Goal: Information Seeking & Learning: Find specific fact

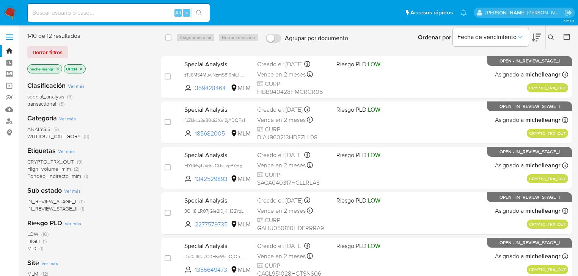
click at [71, 12] on input at bounding box center [119, 13] width 182 height 10
paste input "52353680"
type input "52353680"
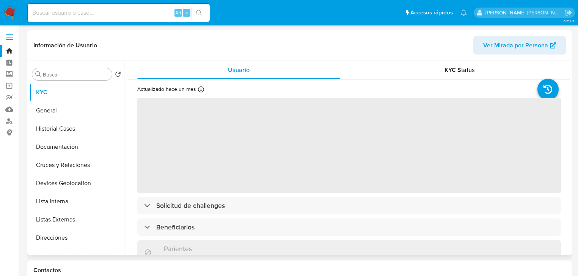
select select "10"
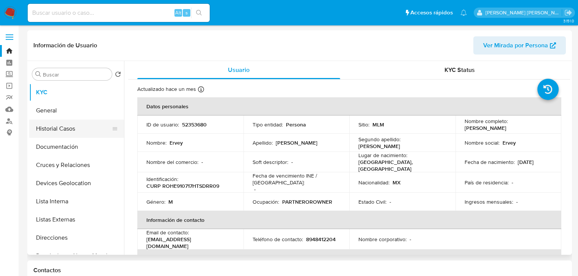
click at [73, 129] on button "Historial Casos" at bounding box center [73, 129] width 89 height 18
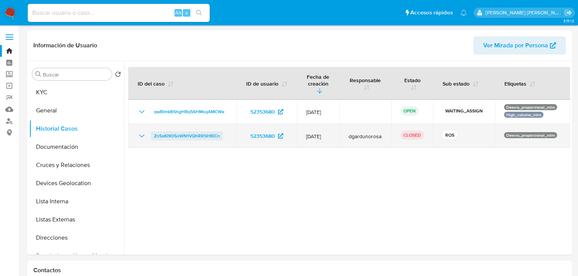
click at [142, 132] on icon "Mostrar/Ocultar" at bounding box center [141, 136] width 9 height 9
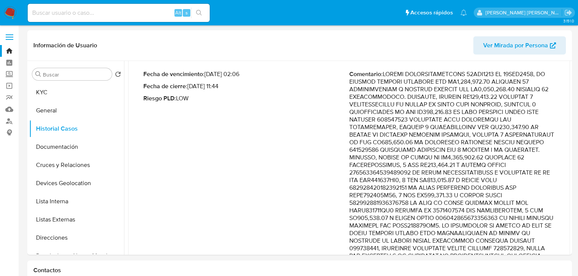
scroll to position [91, 0]
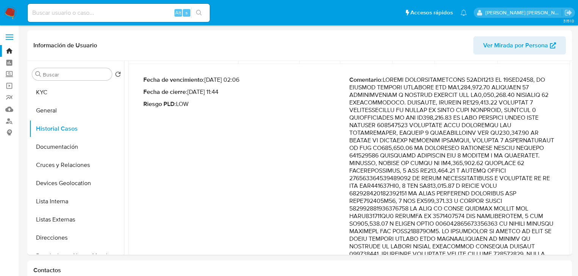
drag, startPoint x: 488, startPoint y: 75, endPoint x: 494, endPoint y: 81, distance: 8.3
click at [494, 79] on p "Comentario :" at bounding box center [452, 231] width 206 height 311
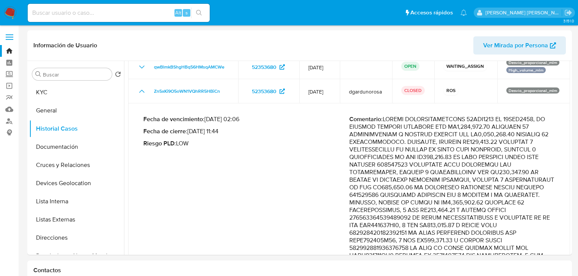
scroll to position [61, 0]
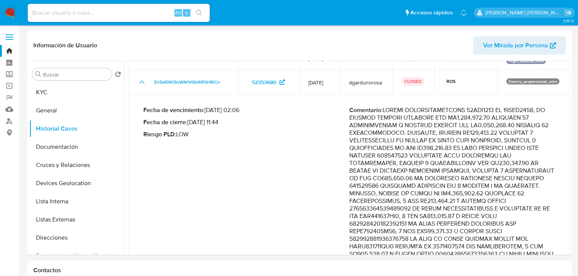
drag, startPoint x: 518, startPoint y: 114, endPoint x: 534, endPoint y: 188, distance: 76.0
click at [534, 188] on p "Comentario :" at bounding box center [452, 262] width 206 height 311
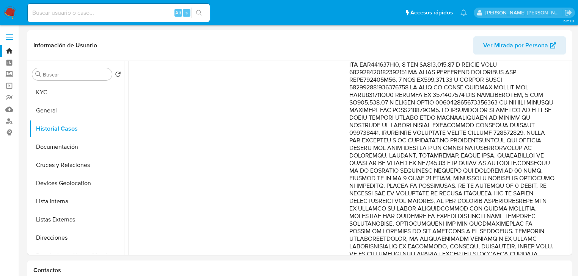
scroll to position [243, 0]
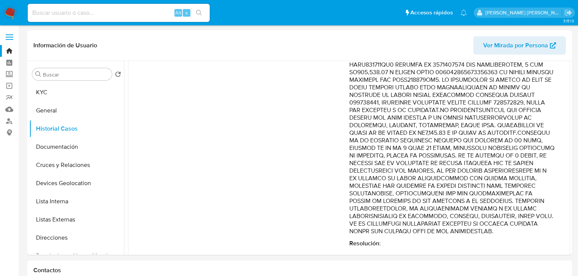
drag, startPoint x: 531, startPoint y: 143, endPoint x: 541, endPoint y: 211, distance: 69.0
click at [541, 211] on p "Comentario :" at bounding box center [452, 80] width 206 height 311
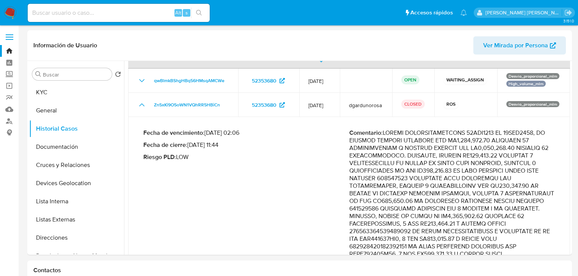
scroll to position [0, 0]
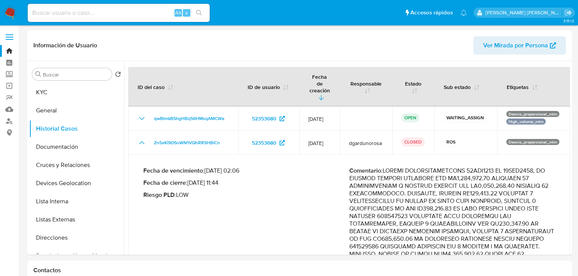
click at [58, 13] on input at bounding box center [119, 13] width 182 height 10
click at [17, 14] on nav "Pausado Ver notificaciones Alt s Accesos rápidos Presiona las siguientes teclas…" at bounding box center [289, 12] width 578 height 25
click at [12, 13] on img at bounding box center [10, 12] width 13 height 13
click at [11, 14] on img at bounding box center [10, 12] width 13 height 13
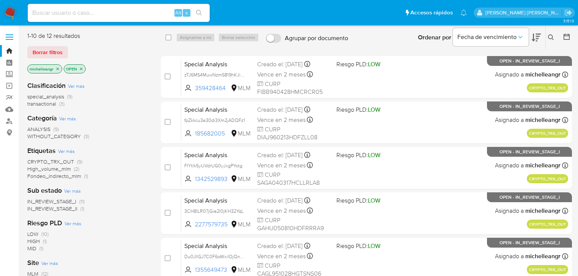
click at [58, 67] on icon "close-filter" at bounding box center [57, 69] width 5 height 5
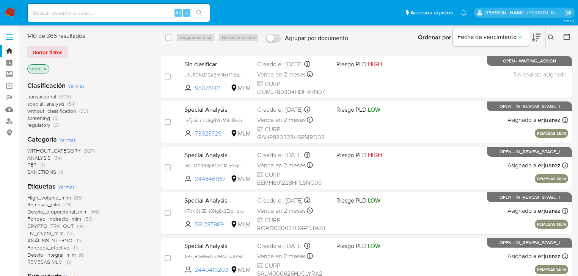
click at [551, 36] on icon at bounding box center [551, 38] width 6 height 6
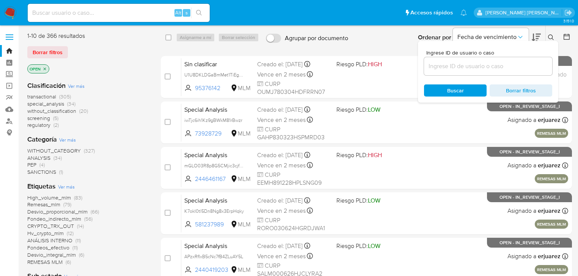
click at [441, 73] on div at bounding box center [488, 66] width 128 height 18
click at [442, 67] on input at bounding box center [488, 66] width 128 height 10
paste input "52353680"
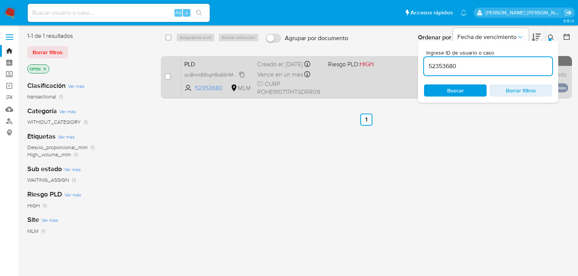
click at [241, 78] on span "qwBlmkBShgHBq56HMsqAMCWe" at bounding box center [219, 74] width 71 height 8
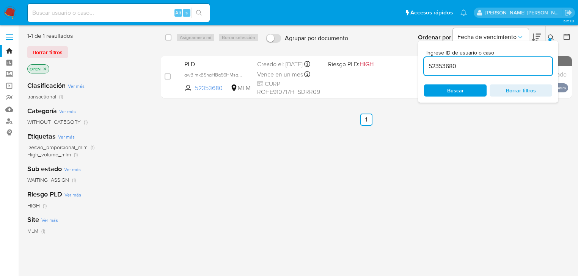
click at [482, 57] on div "52353680" at bounding box center [488, 66] width 128 height 18
click at [497, 61] on div "52353680" at bounding box center [488, 66] width 128 height 18
click at [469, 66] on input "52353680" at bounding box center [488, 66] width 128 height 10
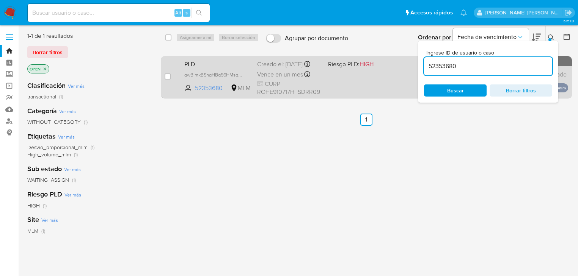
drag, startPoint x: 466, startPoint y: 69, endPoint x: 382, endPoint y: 66, distance: 84.2
click at [382, 66] on div "select-all-cases-checkbox Asignarme a mí Borrar selección Agrupar por documento…" at bounding box center [366, 67] width 411 height 70
paste input "93171723"
type input "93171723"
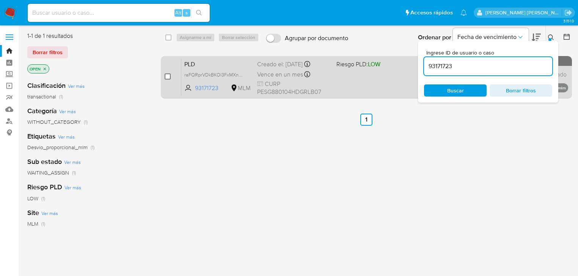
click at [166, 75] on input "checkbox" at bounding box center [168, 77] width 6 height 6
checkbox input "true"
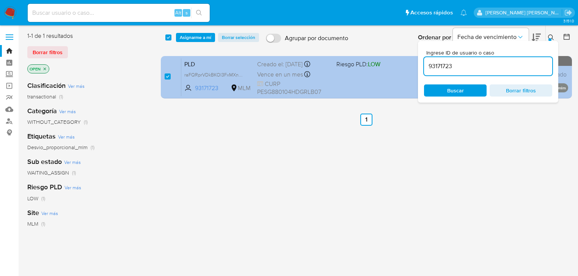
click at [246, 74] on span "raFQRprVDkBKOl3FxMXnh7H6" at bounding box center [217, 75] width 67 height 8
click at [243, 75] on span "raFQRprVDkBKOl3FxMXnh7H6" at bounding box center [216, 74] width 65 height 8
drag, startPoint x: 464, startPoint y: 70, endPoint x: 407, endPoint y: 68, distance: 57.3
click at [407, 68] on div "select-all-cases-checkbox Asignarme a mí Borrar selección Agrupar por documento…" at bounding box center [366, 67] width 411 height 70
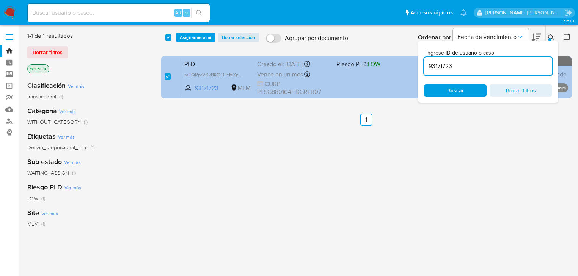
paste input "52353680"
type input "52353680"
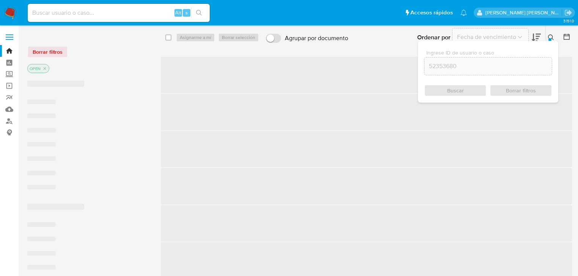
checkbox input "false"
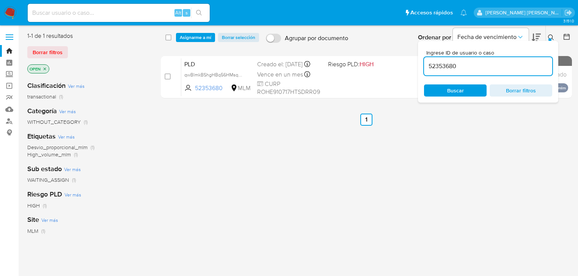
click at [168, 77] on input "checkbox" at bounding box center [168, 77] width 6 height 6
checkbox input "true"
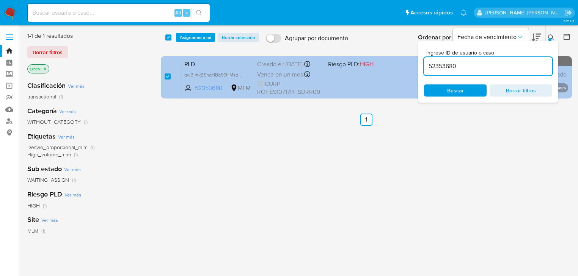
drag, startPoint x: 464, startPoint y: 68, endPoint x: 376, endPoint y: 62, distance: 88.6
click at [376, 62] on div "select-all-cases-checkbox Asignarme a mí Borrar selección Agrupar por documento…" at bounding box center [366, 67] width 411 height 70
type input "476043755"
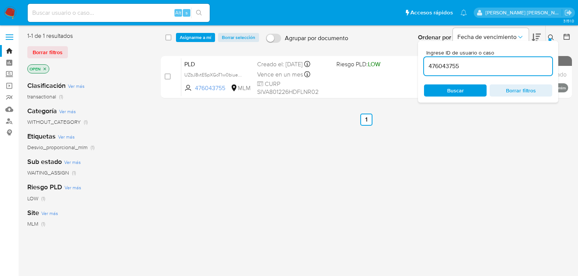
checkbox input "false"
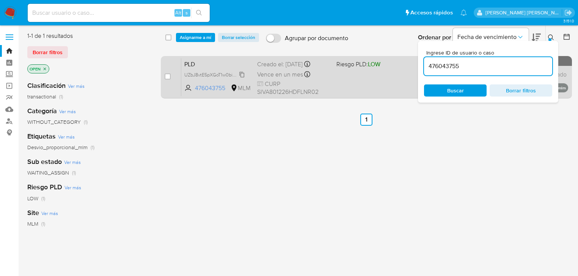
click at [238, 76] on span "UZbJ8vtE5pXGoT1w0biueOnl" at bounding box center [214, 74] width 61 height 8
click at [167, 76] on input "checkbox" at bounding box center [168, 77] width 6 height 6
checkbox input "true"
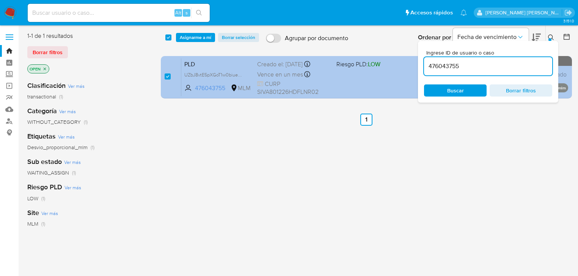
click at [355, 60] on div "select-all-cases-checkbox Asignarme a mí Borrar selección Agrupar por documento…" at bounding box center [366, 67] width 411 height 70
type input "594525213"
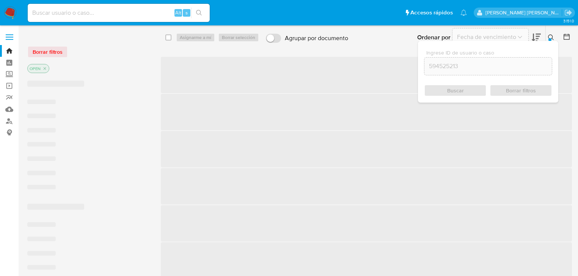
checkbox input "false"
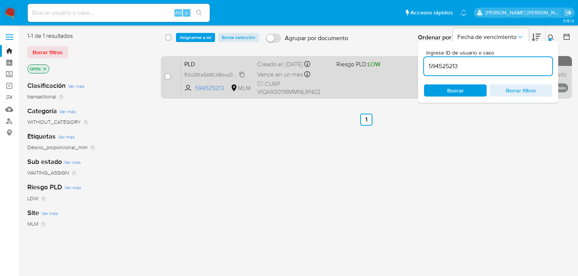
click at [242, 73] on span "R3o25Ke5A9CABboqDy92Mmdc" at bounding box center [218, 74] width 69 height 8
click at [167, 76] on input "checkbox" at bounding box center [168, 77] width 6 height 6
checkbox input "true"
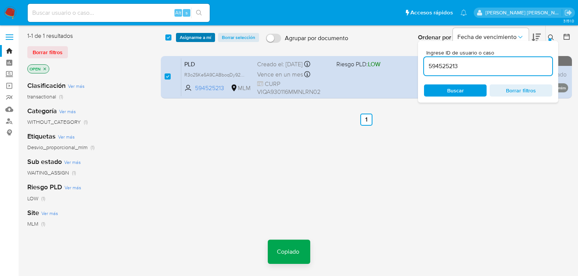
drag, startPoint x: 198, startPoint y: 36, endPoint x: 211, endPoint y: 41, distance: 13.9
click at [198, 36] on span "Asignarme a mí" at bounding box center [195, 38] width 31 height 8
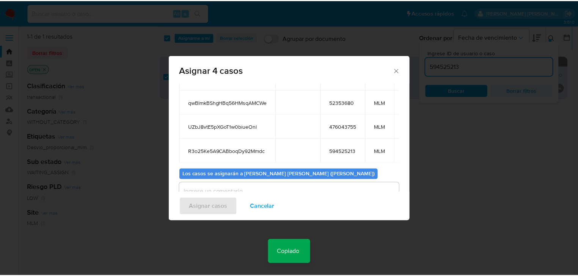
scroll to position [90, 0]
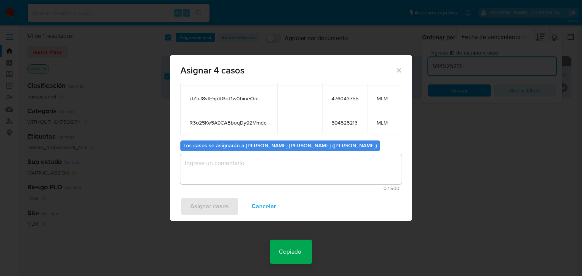
click at [212, 174] on textarea "assign-modal" at bounding box center [290, 169] width 221 height 30
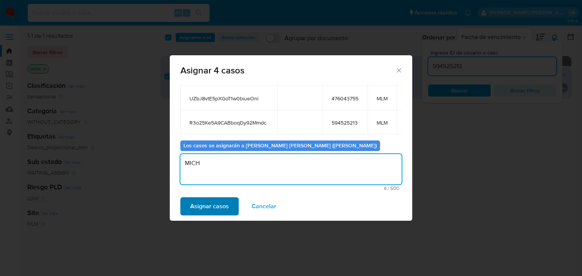
type textarea "MICH"
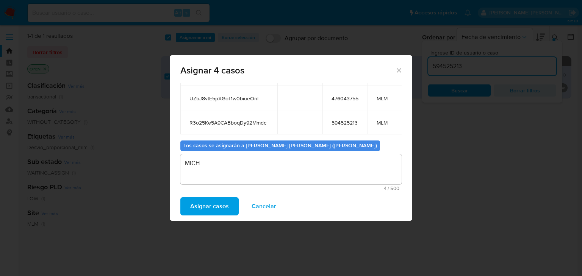
click at [219, 205] on span "Asignar casos" at bounding box center [209, 206] width 39 height 17
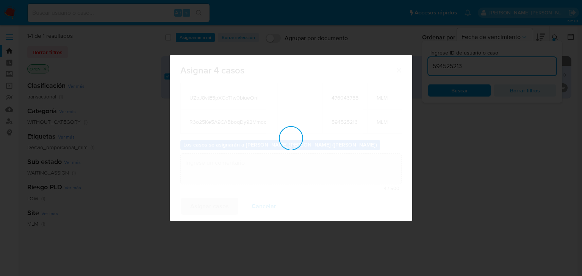
checkbox input "false"
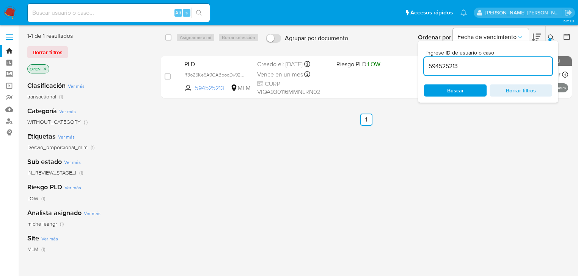
click at [91, 21] on div "Alt s" at bounding box center [119, 13] width 182 height 18
click at [94, 17] on input at bounding box center [119, 13] width 182 height 10
paste input "qwBlmkBShgHBq56HMsqAMCWe"
type input "qwBlmkBShgHBq56HMsqAMCWe"
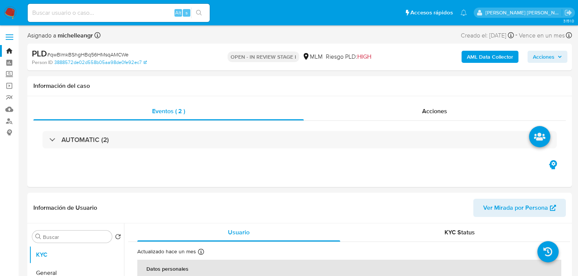
select select "10"
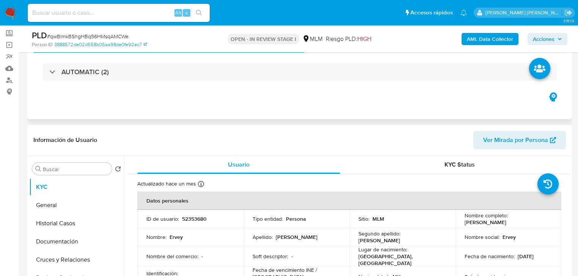
scroll to position [30, 0]
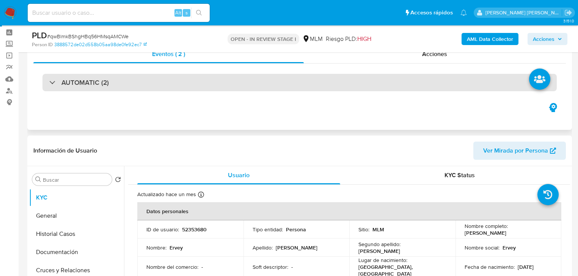
click at [53, 86] on div "AUTOMATIC (2)" at bounding box center [79, 82] width 60 height 8
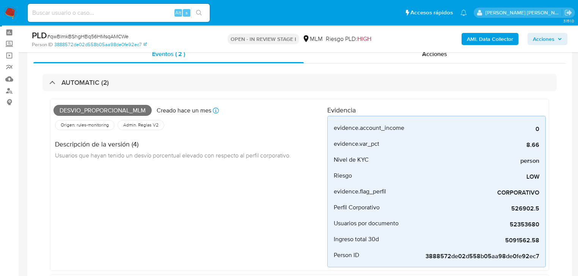
click at [52, 84] on div "AUTOMATIC (2)" at bounding box center [79, 82] width 60 height 8
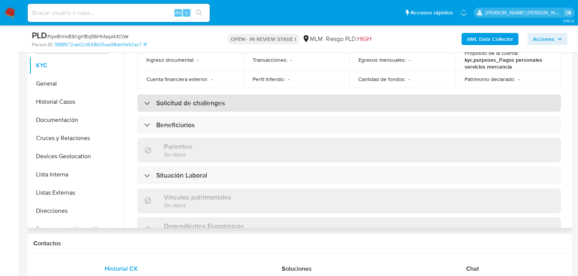
scroll to position [273, 0]
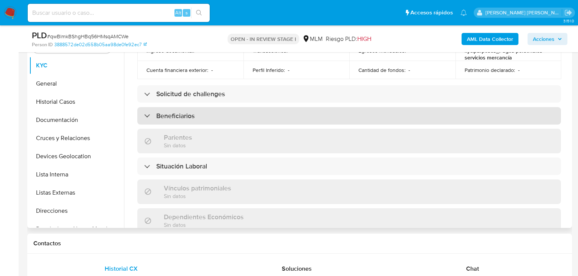
click at [237, 107] on div "Beneficiarios" at bounding box center [349, 115] width 424 height 17
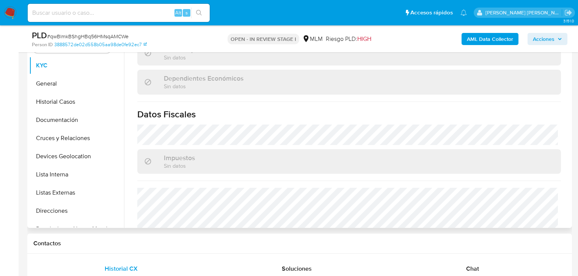
scroll to position [545, 0]
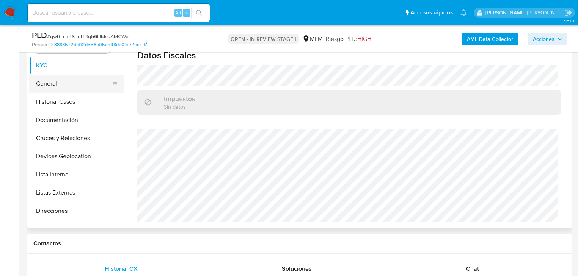
click at [47, 86] on button "General" at bounding box center [73, 84] width 89 height 18
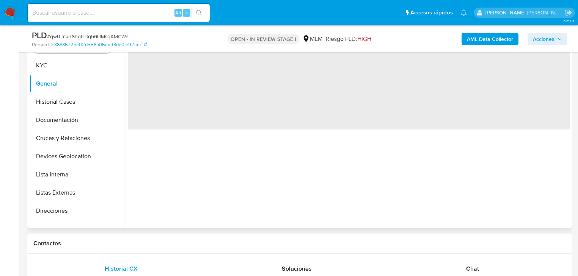
scroll to position [0, 0]
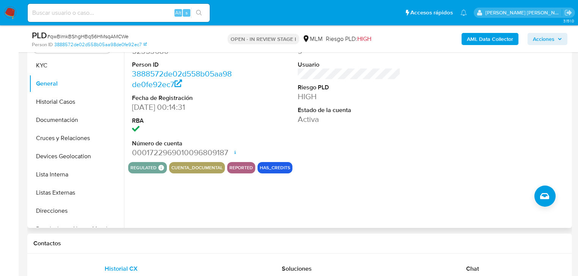
drag, startPoint x: 543, startPoint y: 97, endPoint x: 265, endPoint y: 160, distance: 285.3
click at [543, 98] on div at bounding box center [515, 98] width 110 height 128
click at [59, 100] on button "Historial Casos" at bounding box center [73, 102] width 89 height 18
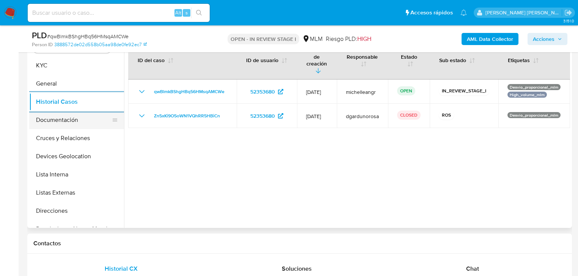
click at [56, 122] on button "Documentación" at bounding box center [73, 120] width 89 height 18
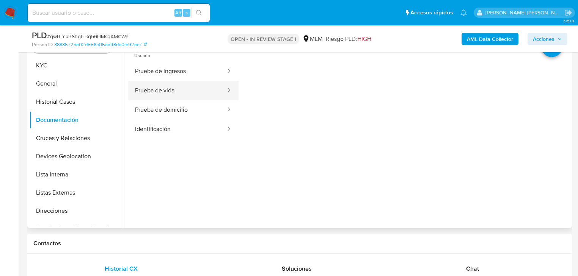
drag, startPoint x: 190, startPoint y: 74, endPoint x: 227, endPoint y: 87, distance: 39.2
click at [191, 74] on button "Prueba de ingresos" at bounding box center [177, 71] width 98 height 19
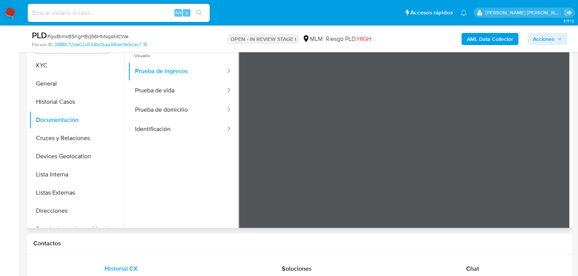
scroll to position [23, 0]
click at [188, 96] on button "Prueba de vida" at bounding box center [177, 90] width 98 height 19
drag, startPoint x: 90, startPoint y: 143, endPoint x: 88, endPoint y: 148, distance: 6.1
click at [89, 142] on button "Cruces y Relaciones" at bounding box center [76, 138] width 95 height 18
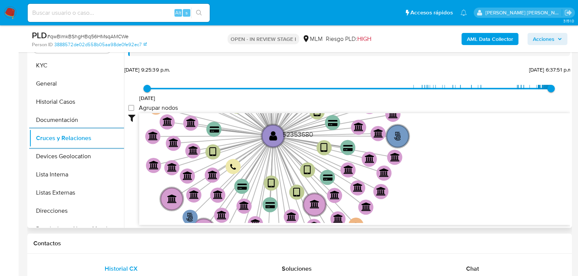
click at [288, 163] on icon "user-52353680  52353680 phone-2073a7d27e34fcba6fcd1e1a8bbf1675  person-388857…" at bounding box center [354, 168] width 431 height 110
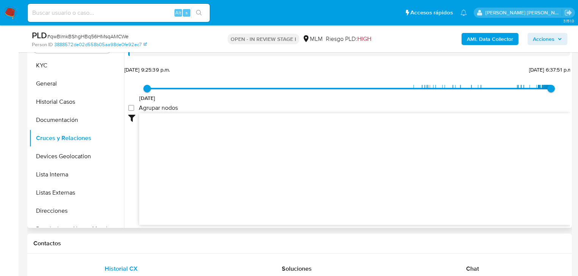
drag, startPoint x: 348, startPoint y: 172, endPoint x: 336, endPoint y: 91, distance: 81.6
click at [342, 91] on div "4/7/2012 4/7/2012, 9:25:39 p.m. 11/8/2025, 6:37:51 p.m. Agrupar nodos Filtros C…" at bounding box center [349, 144] width 442 height 161
drag, startPoint x: 101, startPoint y: 152, endPoint x: 96, endPoint y: 156, distance: 6.8
click at [100, 152] on button "Devices Geolocation" at bounding box center [73, 157] width 89 height 18
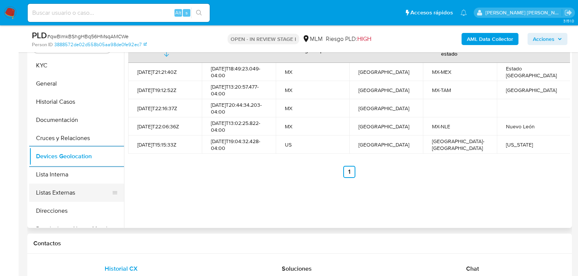
click at [69, 195] on button "Listas Externas" at bounding box center [73, 193] width 89 height 18
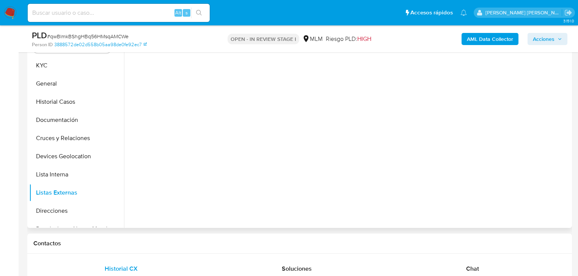
click at [200, 170] on div at bounding box center [347, 131] width 446 height 194
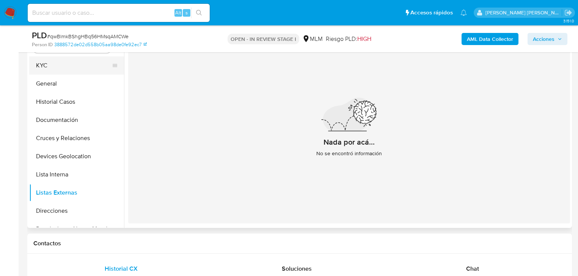
click at [49, 63] on button "KYC" at bounding box center [73, 65] width 89 height 18
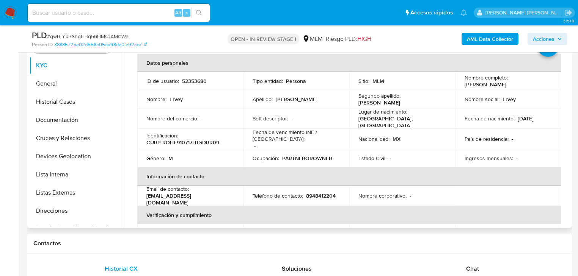
scroll to position [30, 0]
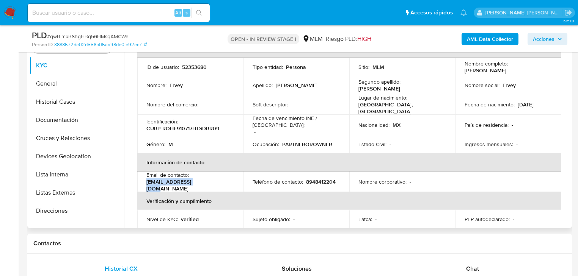
drag, startPoint x: 162, startPoint y: 184, endPoint x: 142, endPoint y: 185, distance: 19.7
click at [142, 185] on td "Email de contacto : ervey17@hotmail.com" at bounding box center [190, 182] width 106 height 20
copy p "ervey17@hotmail.com"
click at [325, 174] on td "Teléfono de contacto : 8948412204" at bounding box center [296, 182] width 106 height 20
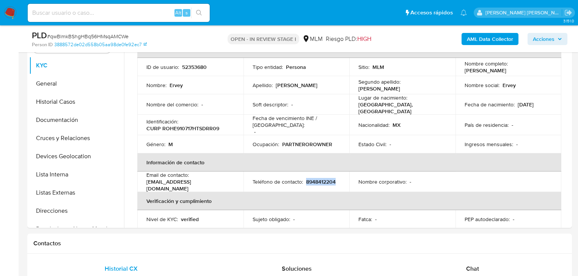
copy p "8948412204"
drag, startPoint x: 59, startPoint y: 211, endPoint x: 221, endPoint y: 141, distance: 176.7
click at [59, 210] on button "Direcciones" at bounding box center [76, 211] width 95 height 18
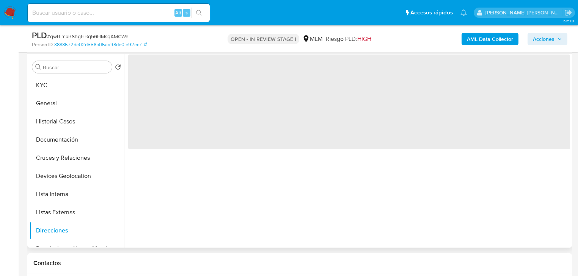
scroll to position [132, 0]
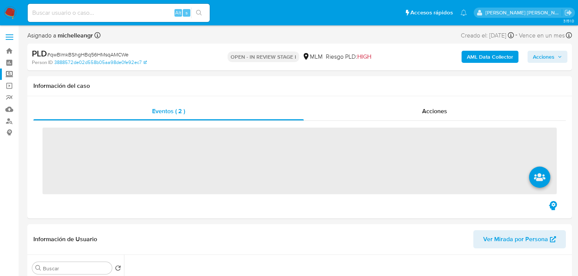
click at [6, 73] on label "Screening" at bounding box center [45, 75] width 90 height 12
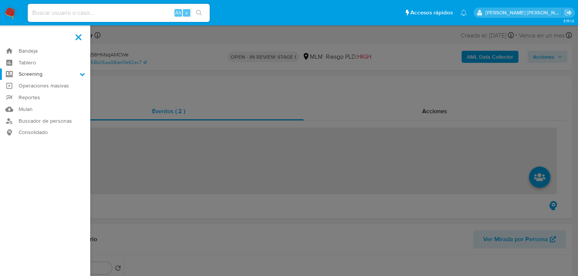
click at [0, 0] on input "Screening" at bounding box center [0, 0] width 0 height 0
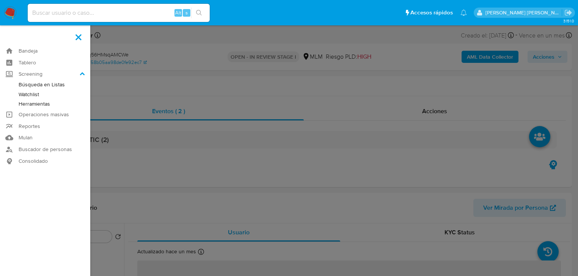
click at [27, 101] on link "Herramientas" at bounding box center [45, 103] width 90 height 9
click at [26, 104] on link "Herramientas" at bounding box center [45, 103] width 90 height 9
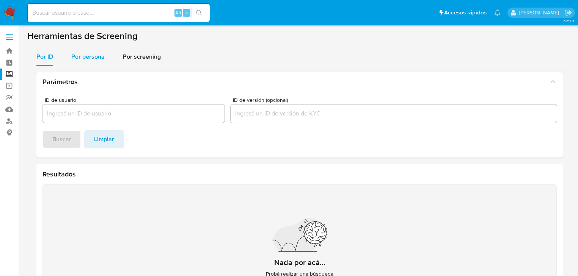
click at [83, 53] on span "Por persona" at bounding box center [87, 56] width 33 height 9
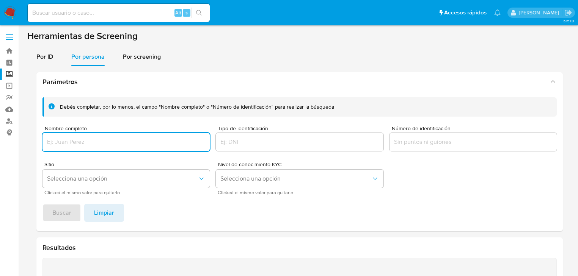
click at [74, 143] on input "Nombre completo" at bounding box center [125, 142] width 167 height 10
click at [42, 211] on div "Debés completar, por lo menos, el campo "Nombre completo" o "Número de identifi…" at bounding box center [299, 161] width 526 height 140
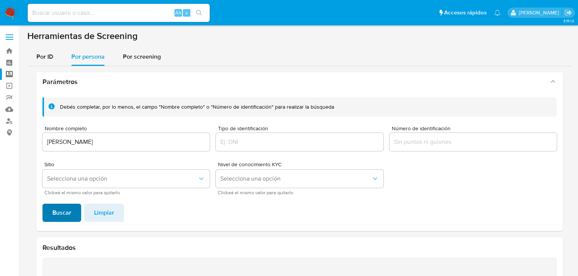
click at [54, 212] on span "Buscar" at bounding box center [61, 213] width 19 height 17
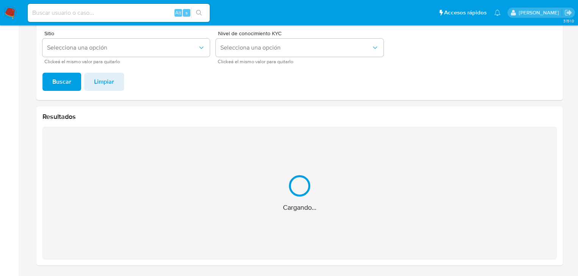
scroll to position [11, 0]
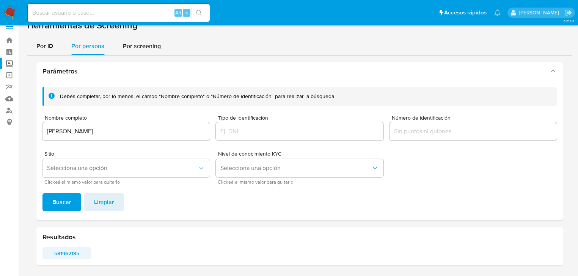
click at [61, 253] on span "581962185" at bounding box center [67, 253] width 38 height 11
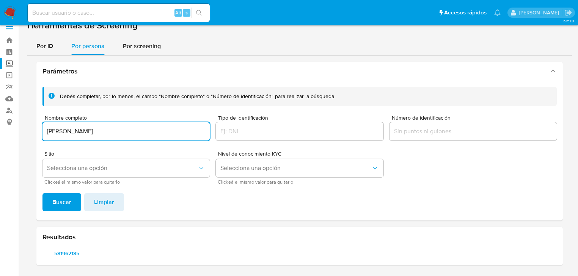
drag, startPoint x: 123, startPoint y: 128, endPoint x: 5, endPoint y: 116, distance: 118.2
click at [0, 120] on section "Bandeja Tablero Screening Búsqueda en Listas Watchlist Herramientas Operaciones…" at bounding box center [289, 132] width 578 height 287
click at [67, 199] on div "Debés completar, por lo menos, el campo "Nombre completo" o "Número de identifi…" at bounding box center [299, 151] width 526 height 140
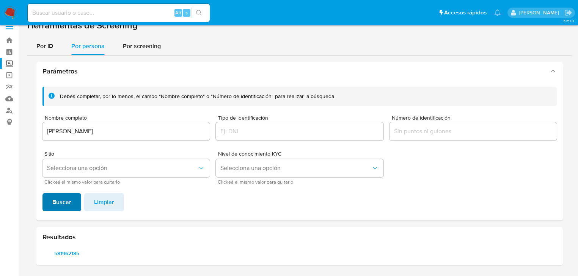
click at [51, 202] on button "Buscar" at bounding box center [61, 202] width 39 height 18
click at [173, 132] on input "LAURA GUADALUPE LARA GARZA" at bounding box center [125, 132] width 167 height 10
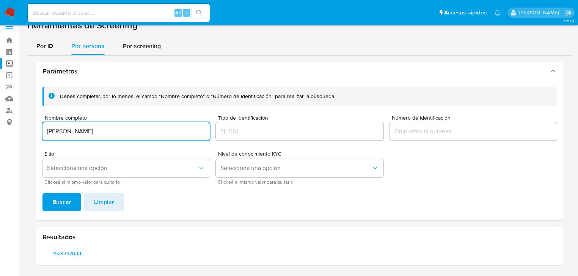
type input "LAURA GUADALUPE LARA GARZA"
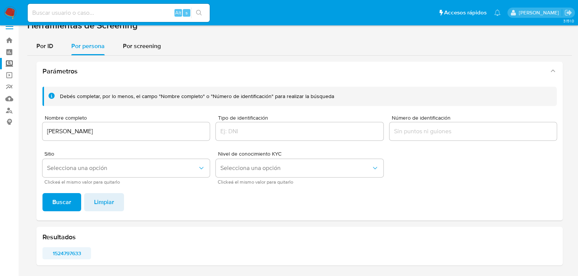
click at [54, 255] on span "1524797633" at bounding box center [67, 253] width 38 height 11
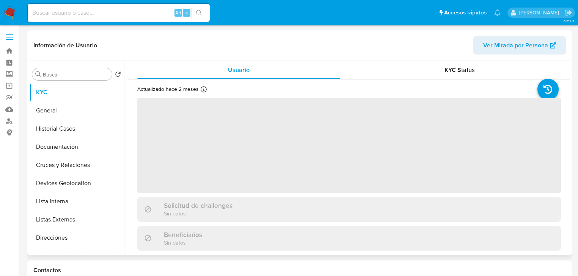
select select "10"
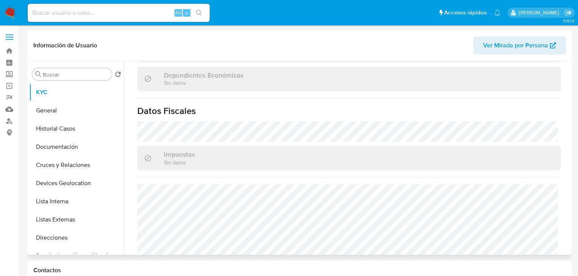
scroll to position [455, 0]
click at [67, 128] on button "Historial Casos" at bounding box center [73, 129] width 89 height 18
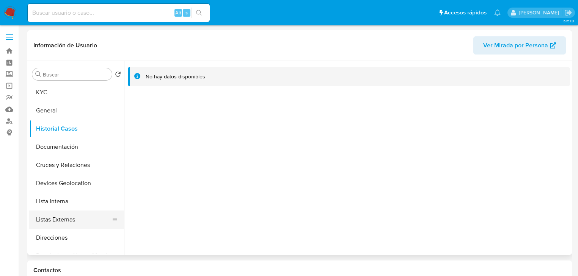
click at [69, 220] on button "Listas Externas" at bounding box center [73, 220] width 89 height 18
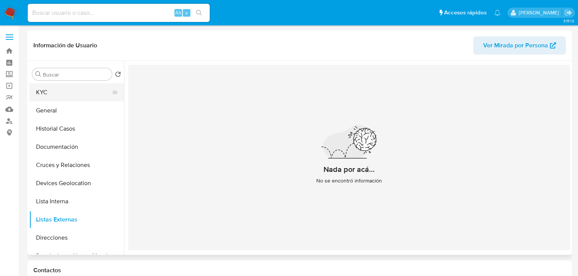
click at [66, 96] on button "KYC" at bounding box center [73, 92] width 89 height 18
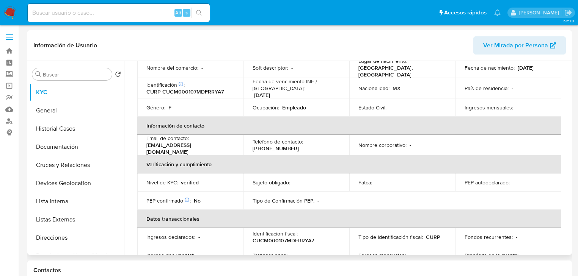
scroll to position [91, 0]
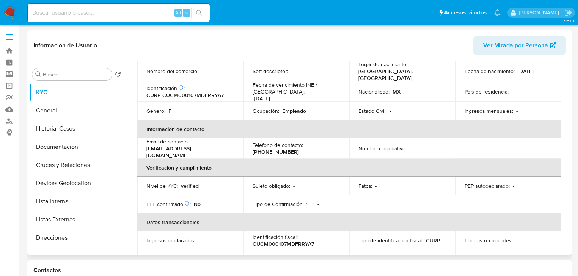
click at [282, 150] on p "[PHONE_NUMBER]" at bounding box center [276, 152] width 46 height 7
copy p "63711038"
click at [208, 127] on th "Información de contacto" at bounding box center [349, 129] width 424 height 18
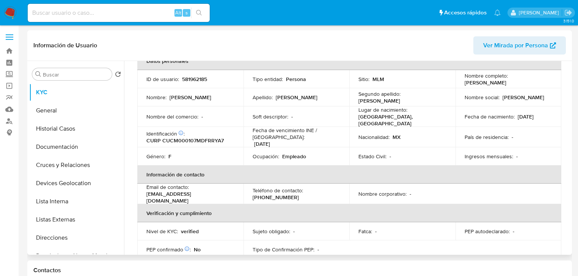
scroll to position [0, 0]
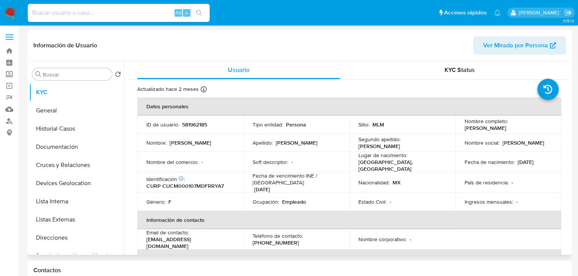
click at [201, 188] on td "Identificación CIC: 265011895 : CURP CUCM000107MDFRRYA7" at bounding box center [190, 183] width 106 height 20
click at [205, 183] on p "CURP CUCM000107MDFRRYA7" at bounding box center [184, 186] width 77 height 7
copy p "CUCM000107MDFRRYA7"
click at [198, 124] on p "581962185" at bounding box center [194, 124] width 25 height 7
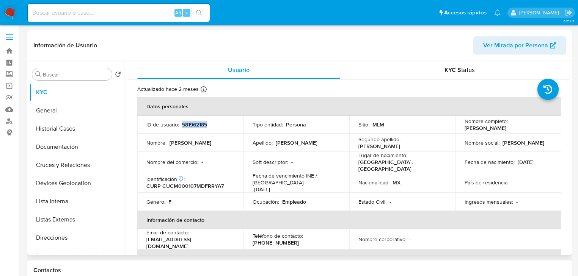
click at [198, 124] on p "581962185" at bounding box center [194, 124] width 25 height 7
copy p "581962185"
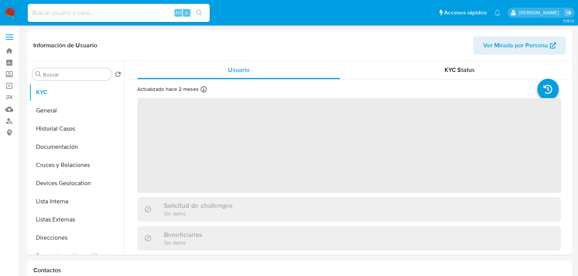
select select "10"
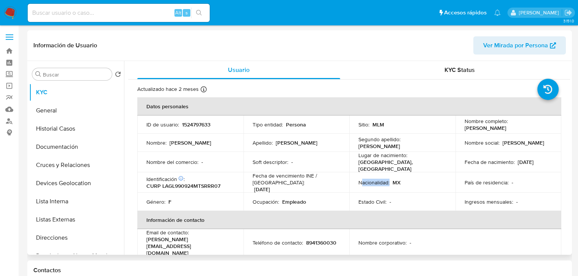
click at [361, 184] on td "Nacionalidad : MX" at bounding box center [402, 183] width 106 height 20
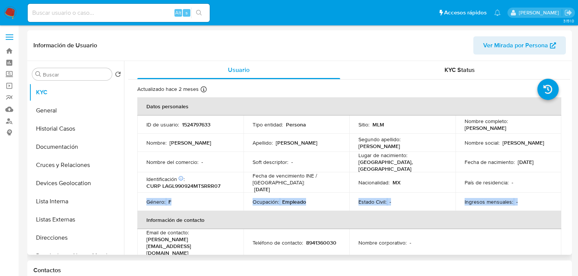
click at [524, 192] on tbody "ID de usuario : 1524797633 Tipo entidad : Persona Sitio : MLM Nombre completo :…" at bounding box center [349, 164] width 424 height 96
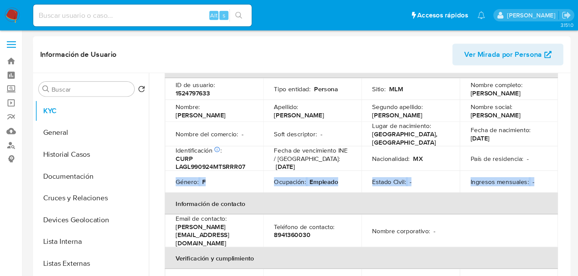
scroll to position [50, 0]
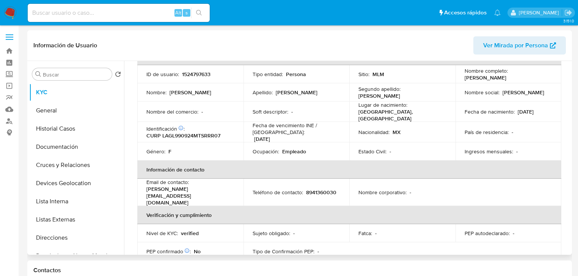
click at [256, 191] on td "Teléfono de contacto : 8941360030" at bounding box center [296, 192] width 106 height 27
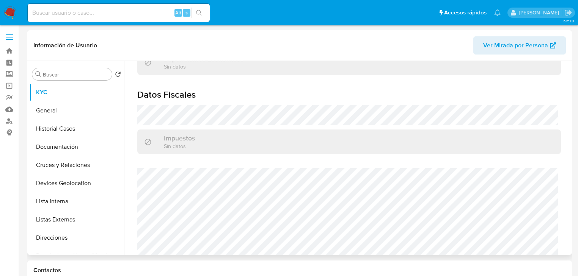
scroll to position [479, 0]
click at [72, 127] on button "Historial Casos" at bounding box center [73, 129] width 89 height 18
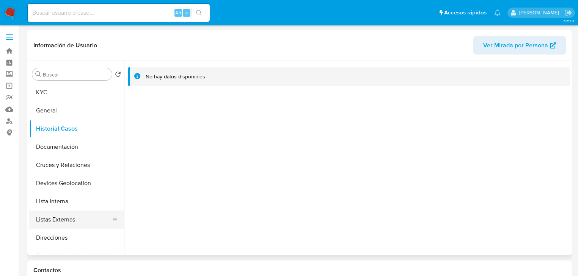
click at [73, 220] on button "Listas Externas" at bounding box center [73, 220] width 89 height 18
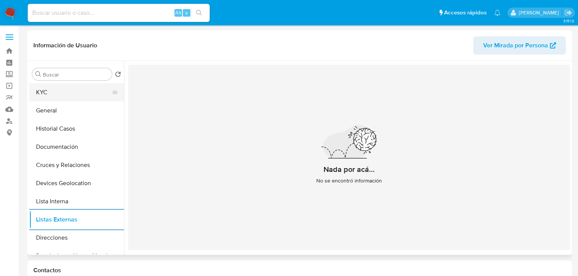
click at [55, 93] on button "KYC" at bounding box center [73, 92] width 89 height 18
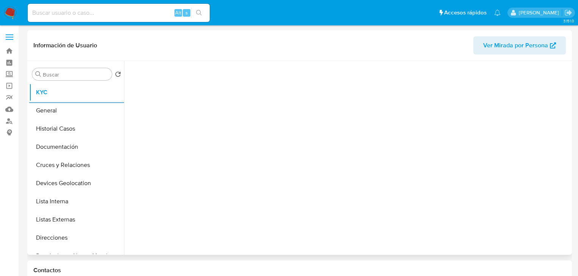
click at [211, 138] on div at bounding box center [349, 156] width 442 height 190
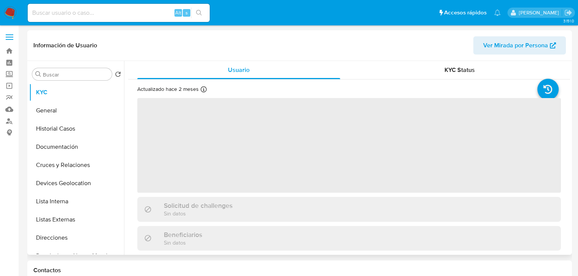
click at [230, 176] on span "‌" at bounding box center [349, 145] width 424 height 95
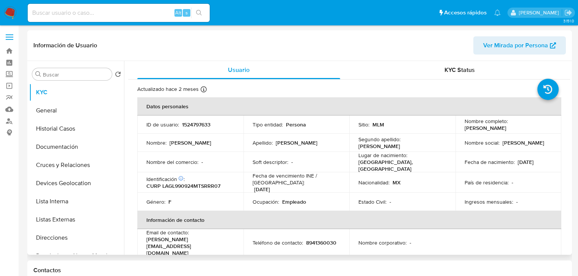
click at [185, 180] on p "Identificación CIC: 172273845 :" at bounding box center [165, 179] width 38 height 7
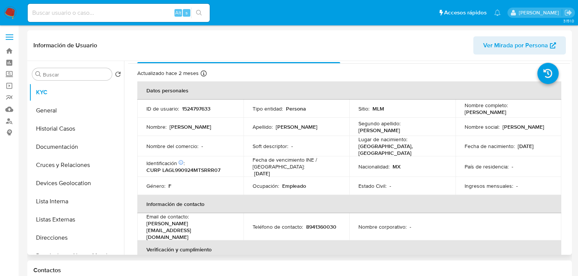
scroll to position [30, 0]
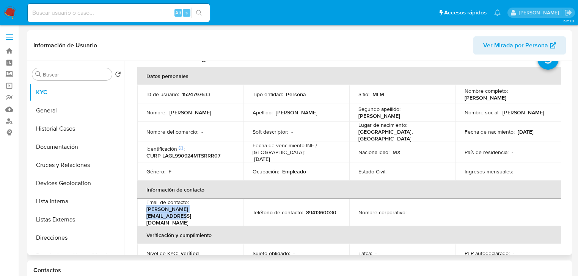
drag, startPoint x: 216, startPoint y: 209, endPoint x: 187, endPoint y: 132, distance: 82.1
click at [141, 207] on td "Email de contacto : laura.laragarza@icloud.com" at bounding box center [190, 212] width 106 height 27
copy p "laura.laragarza@icloud.com"
click at [326, 190] on th "Información de contacto" at bounding box center [349, 190] width 424 height 18
click at [319, 209] on p "8941360030" at bounding box center [321, 212] width 30 height 7
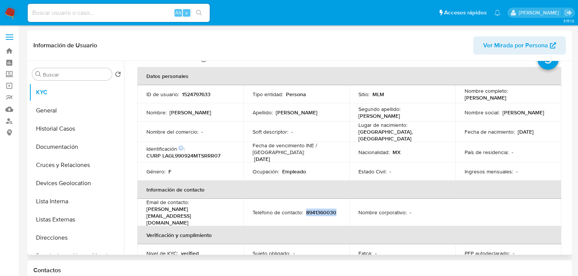
click at [319, 209] on p "8941360030" at bounding box center [321, 212] width 30 height 7
copy p "8941360030"
drag, startPoint x: 196, startPoint y: 141, endPoint x: 197, endPoint y: 122, distance: 19.0
click at [195, 135] on tbody "ID de usuario : 1524797633 Tipo entidad : Persona Sitio : MLM Nombre completo :…" at bounding box center [349, 133] width 424 height 96
click at [200, 86] on td "ID de usuario : 1524797633" at bounding box center [190, 94] width 106 height 18
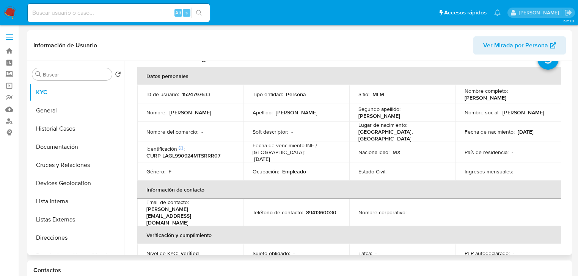
click at [200, 89] on td "ID de usuario : 1524797633" at bounding box center [190, 94] width 106 height 18
click at [194, 95] on p "1524797633" at bounding box center [196, 94] width 28 height 7
copy p "1524797633"
drag, startPoint x: 255, startPoint y: 182, endPoint x: 217, endPoint y: 165, distance: 42.2
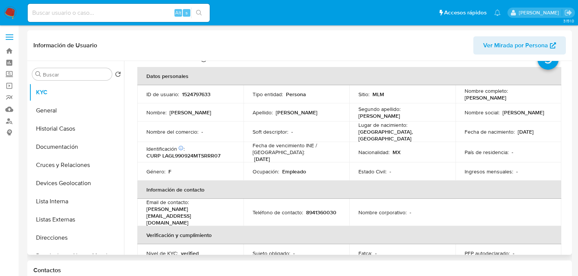
click at [241, 177] on table "Datos personales ID de usuario : 1524797633 Tipo entidad : Persona Sitio : MLM …" at bounding box center [349, 210] width 424 height 287
click at [212, 156] on p "CURP LAGL990924MTSRRR07" at bounding box center [183, 155] width 74 height 7
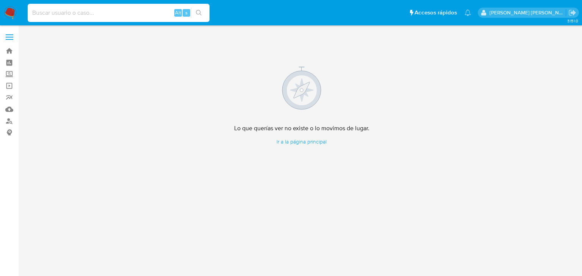
click at [110, 17] on input at bounding box center [119, 13] width 182 height 10
paste input "1524797633"
type input "1524797633"
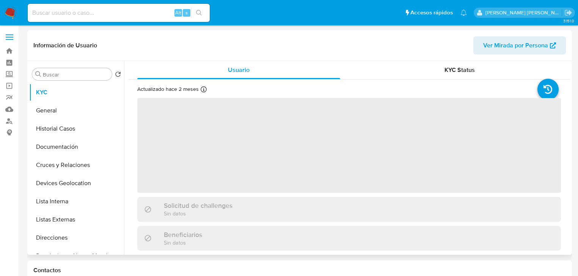
click at [499, 93] on div "Actualizado hace 2 meses Creado: [DATE] 14:30:27 Actualizado: [DATE] 08:47:18" at bounding box center [339, 91] width 405 height 10
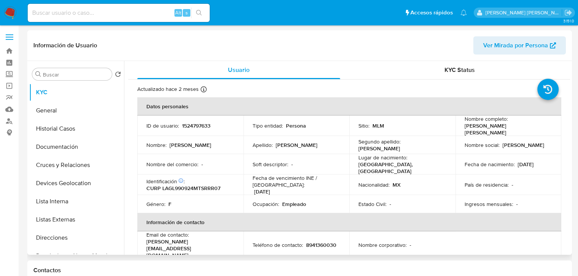
select select "10"
click at [503, 144] on p "Laura" at bounding box center [523, 145] width 42 height 7
click at [503, 108] on th "Datos personales" at bounding box center [349, 106] width 424 height 18
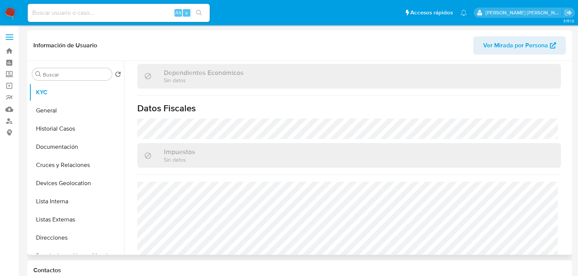
scroll to position [479, 0]
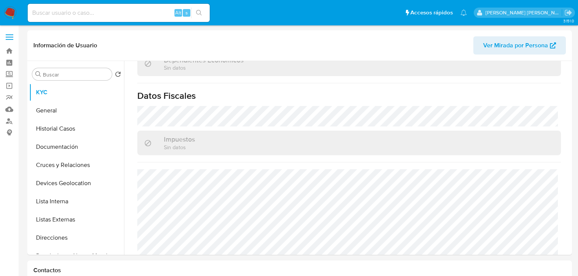
click at [123, 17] on input at bounding box center [119, 13] width 182 height 10
paste input "1016469327"
type input "1016469327"
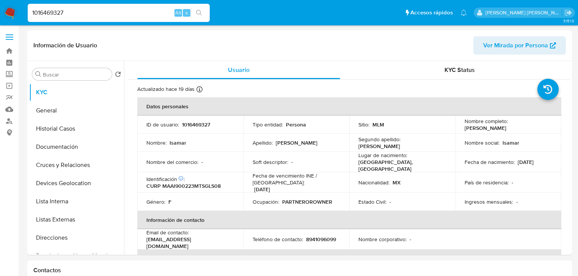
select select "10"
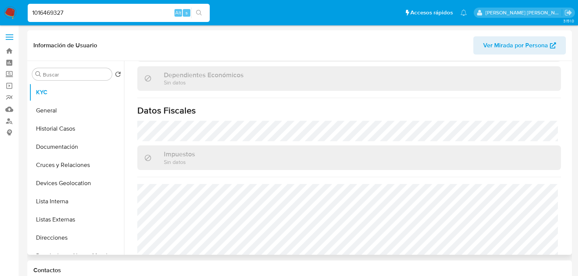
scroll to position [479, 0]
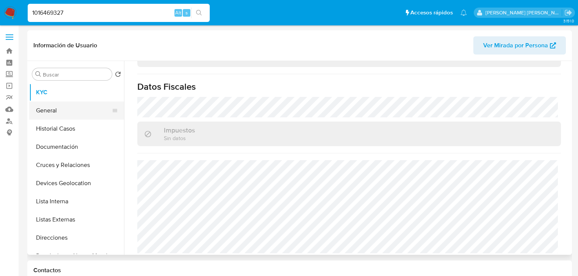
click at [65, 111] on button "General" at bounding box center [73, 111] width 89 height 18
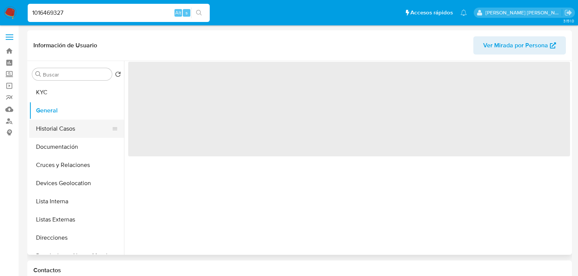
scroll to position [0, 0]
drag, startPoint x: 83, startPoint y: 135, endPoint x: 85, endPoint y: 153, distance: 18.6
click at [84, 135] on button "Historial Casos" at bounding box center [76, 129] width 95 height 18
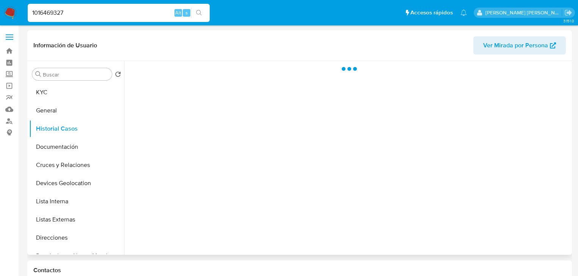
drag, startPoint x: 82, startPoint y: 149, endPoint x: 153, endPoint y: 144, distance: 71.8
click at [82, 149] on button "Documentación" at bounding box center [76, 147] width 95 height 18
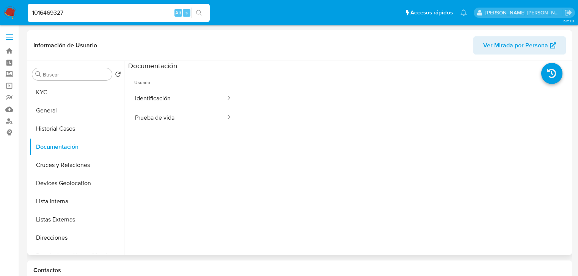
drag, startPoint x: 179, startPoint y: 97, endPoint x: 235, endPoint y: 111, distance: 57.8
click at [184, 96] on button "Identificación" at bounding box center [177, 98] width 98 height 19
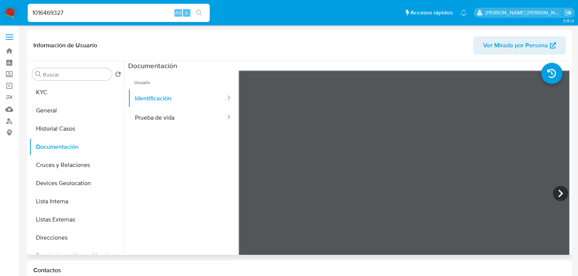
drag, startPoint x: 162, startPoint y: 121, endPoint x: 214, endPoint y: 130, distance: 53.5
click at [162, 121] on button "Prueba de vida" at bounding box center [177, 117] width 98 height 19
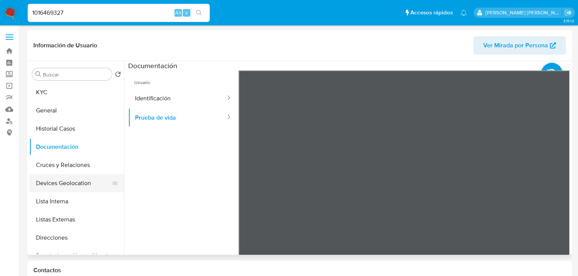
drag, startPoint x: 65, startPoint y: 184, endPoint x: 71, endPoint y: 184, distance: 5.3
click at [66, 183] on button "Devices Geolocation" at bounding box center [73, 183] width 89 height 18
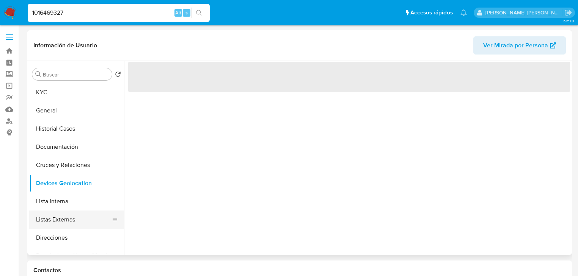
click at [72, 214] on button "Listas Externas" at bounding box center [73, 220] width 89 height 18
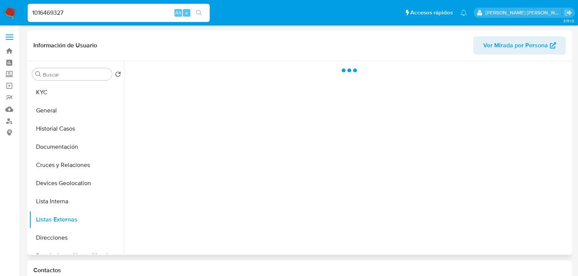
click at [246, 186] on div at bounding box center [347, 158] width 446 height 194
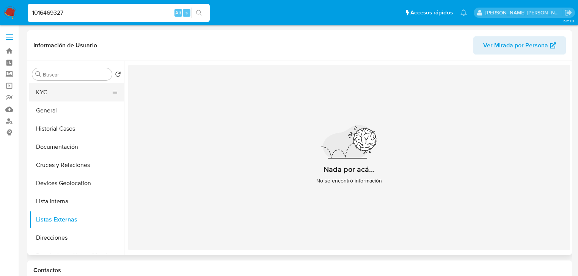
click at [66, 89] on button "KYC" at bounding box center [73, 92] width 89 height 18
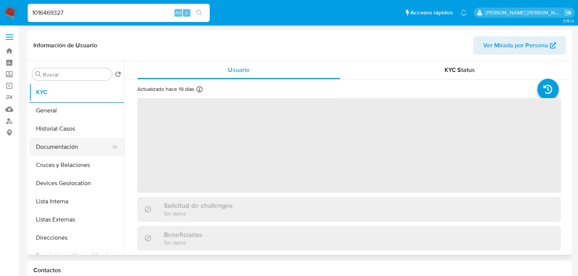
drag, startPoint x: 69, startPoint y: 154, endPoint x: 68, endPoint y: 149, distance: 5.3
click at [69, 154] on button "Documentación" at bounding box center [73, 147] width 89 height 18
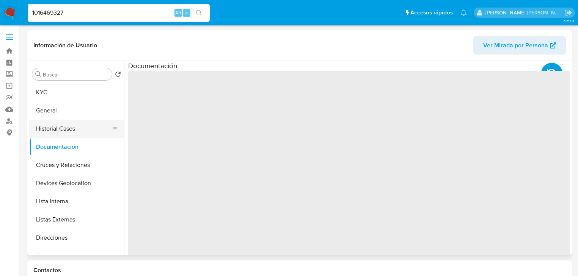
drag, startPoint x: 76, startPoint y: 132, endPoint x: 104, endPoint y: 135, distance: 28.2
click at [77, 132] on button "Historial Casos" at bounding box center [73, 129] width 89 height 18
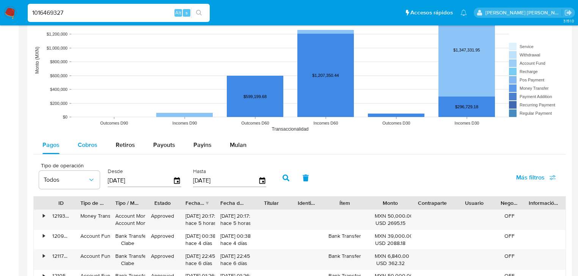
drag, startPoint x: 89, startPoint y: 147, endPoint x: 112, endPoint y: 157, distance: 24.4
click at [90, 147] on span "Cobros" at bounding box center [88, 145] width 20 height 9
select select "10"
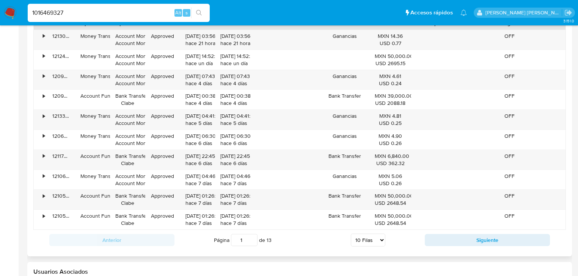
scroll to position [637, 0]
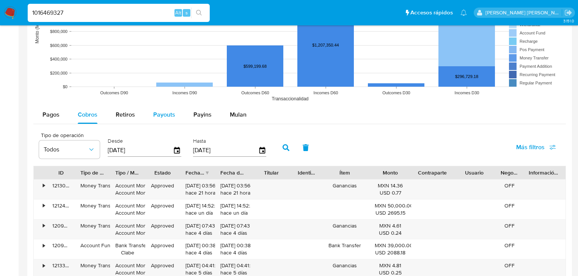
click at [169, 111] on span "Payouts" at bounding box center [164, 114] width 22 height 9
select select "10"
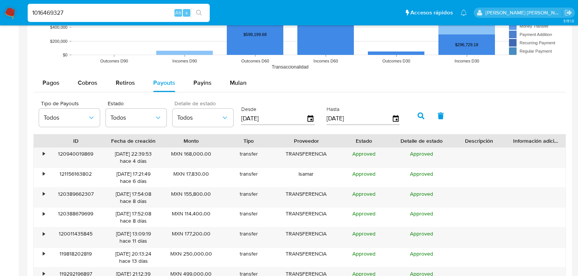
scroll to position [698, 0]
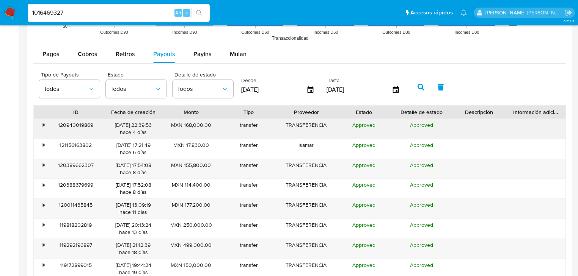
click at [36, 127] on div "•" at bounding box center [40, 129] width 13 height 20
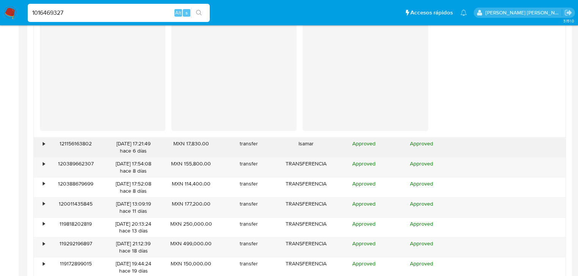
scroll to position [849, 0]
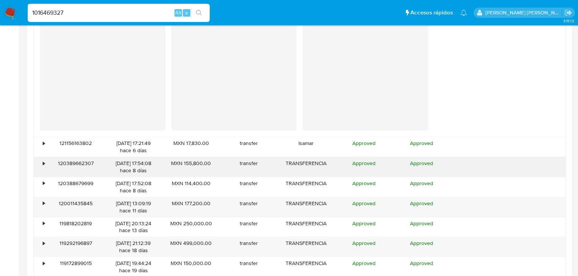
click at [52, 167] on div "120389662307" at bounding box center [76, 167] width 58 height 20
click at [41, 163] on div "•" at bounding box center [40, 167] width 13 height 20
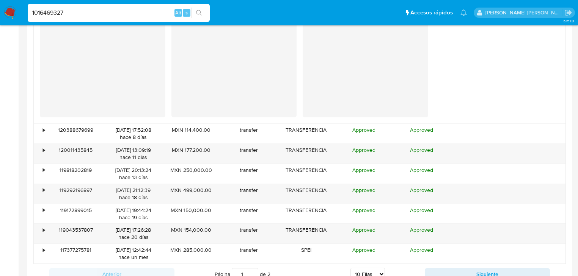
scroll to position [1122, 0]
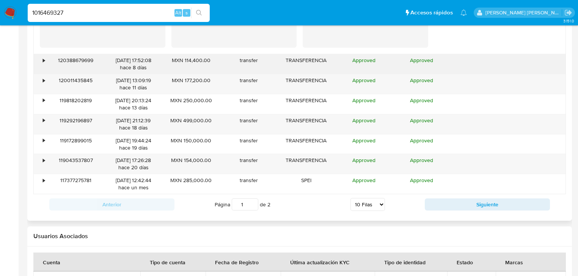
click at [46, 61] on div "•" at bounding box center [40, 64] width 13 height 20
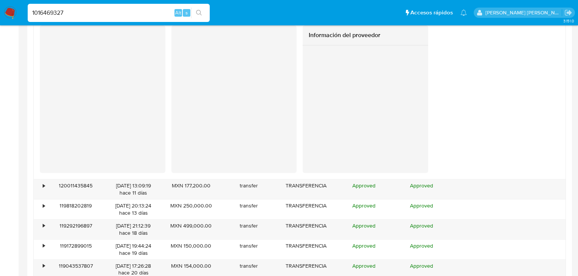
scroll to position [1213, 0]
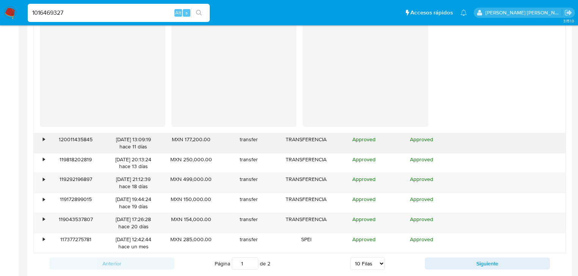
click at [49, 138] on div "120011435845" at bounding box center [76, 143] width 58 height 20
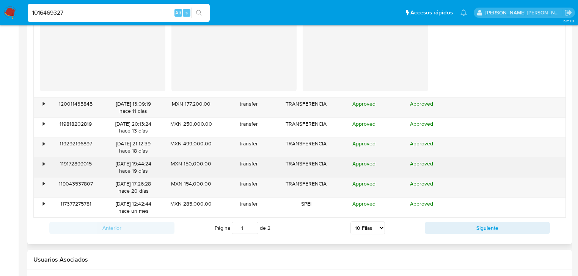
scroll to position [1304, 0]
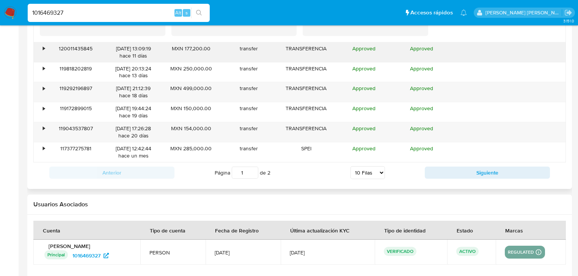
click at [43, 49] on div "•" at bounding box center [44, 48] width 2 height 7
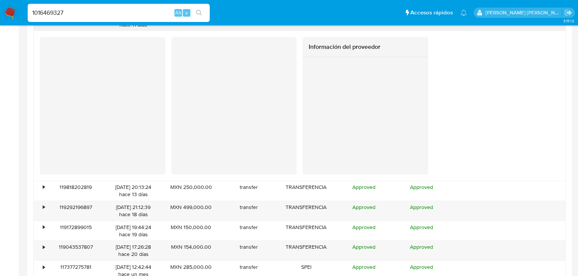
scroll to position [1365, 0]
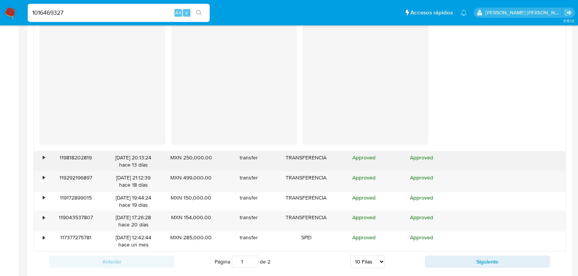
click at [43, 155] on div "•" at bounding box center [40, 162] width 13 height 20
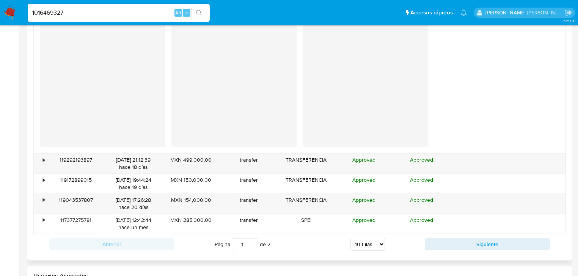
scroll to position [1547, 0]
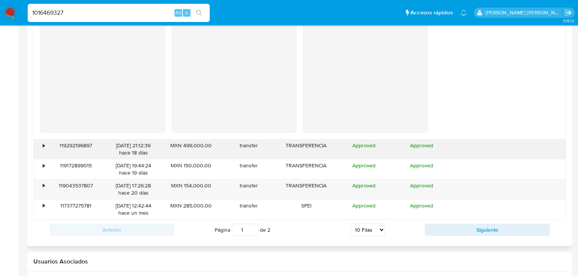
click at [42, 146] on div "•" at bounding box center [40, 150] width 13 height 20
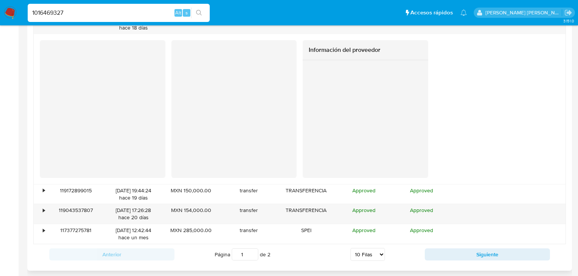
scroll to position [1729, 0]
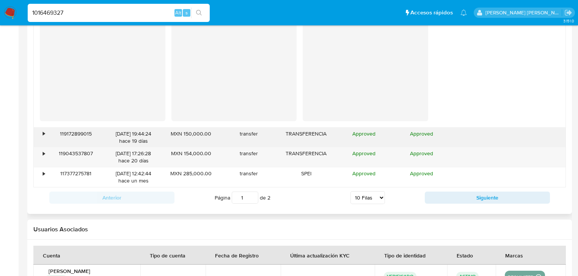
click at [44, 135] on div "•" at bounding box center [44, 133] width 2 height 7
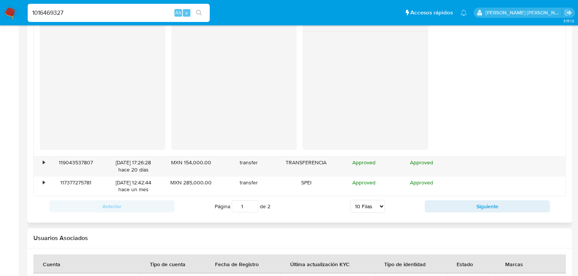
scroll to position [1881, 0]
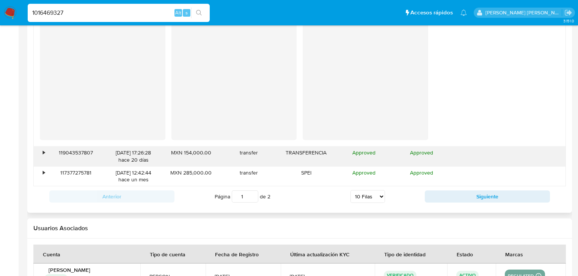
click at [44, 152] on div "•" at bounding box center [44, 152] width 2 height 7
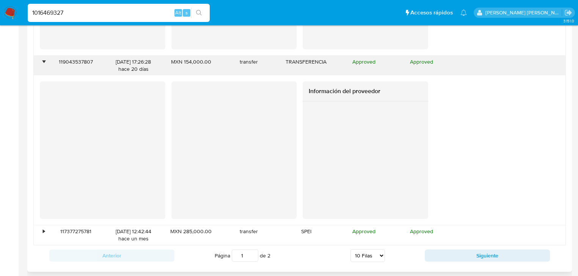
scroll to position [2032, 0]
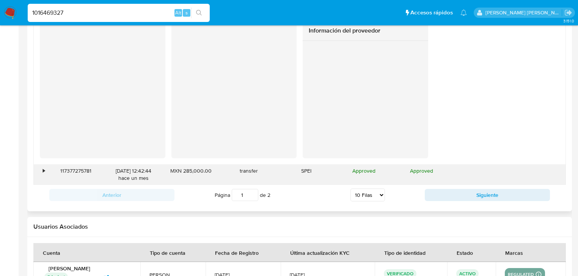
drag, startPoint x: 45, startPoint y: 176, endPoint x: 105, endPoint y: 173, distance: 60.0
click at [45, 175] on div "•" at bounding box center [40, 175] width 13 height 20
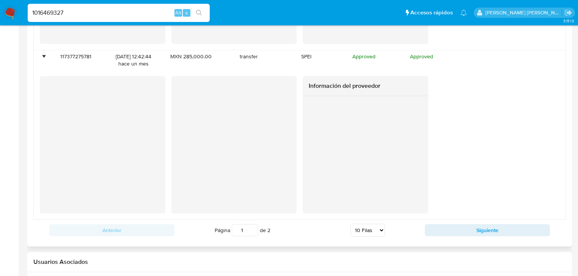
scroll to position [2154, 0]
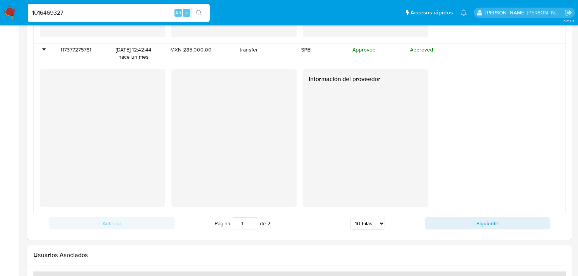
click at [466, 219] on button "Siguiente" at bounding box center [487, 224] width 125 height 12
type input "2"
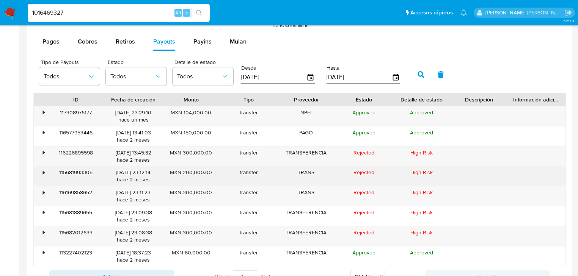
scroll to position [721, 0]
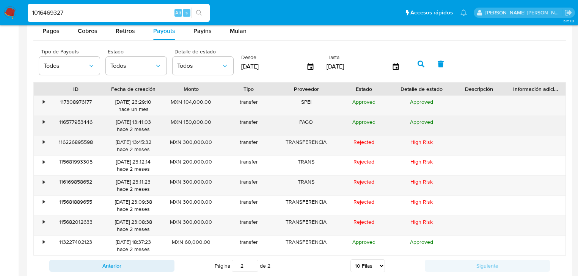
click at [49, 121] on div "116577953446" at bounding box center [76, 126] width 58 height 20
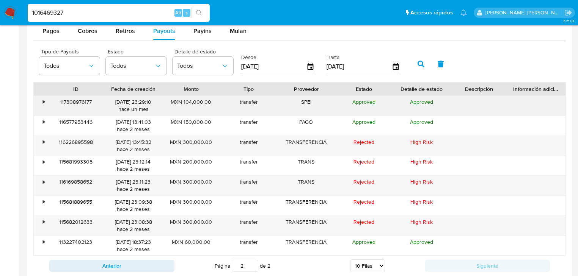
click at [46, 100] on div "• 117308976177 07/07/2025 23:29:10 hace un mes MXN 104,000.00 transfer SPEI App…" at bounding box center [300, 106] width 532 height 20
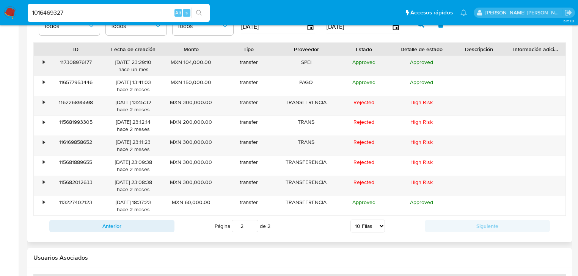
scroll to position [751, 0]
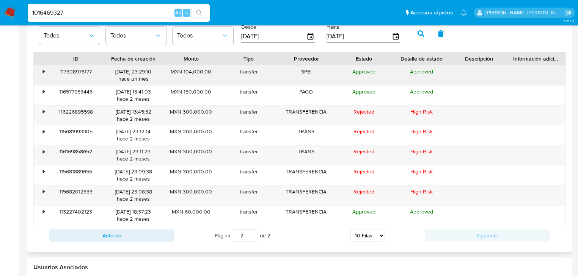
click at [43, 70] on div "•" at bounding box center [44, 71] width 2 height 7
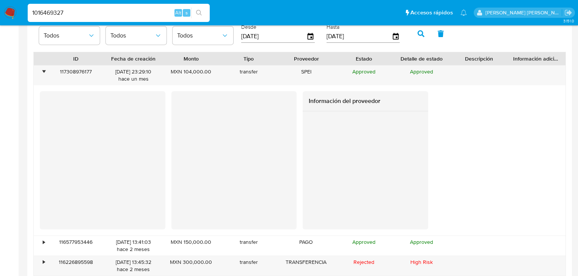
scroll to position [842, 0]
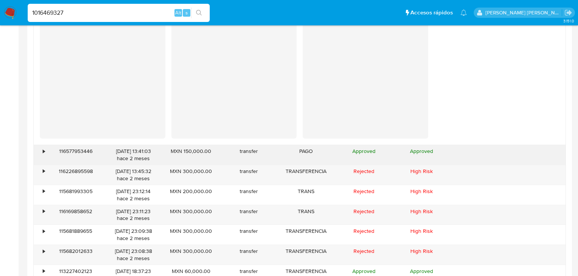
click at [43, 150] on div "•" at bounding box center [44, 151] width 2 height 7
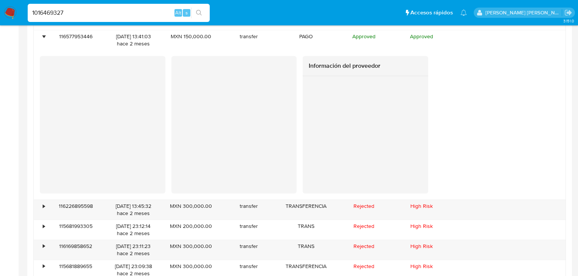
scroll to position [994, 0]
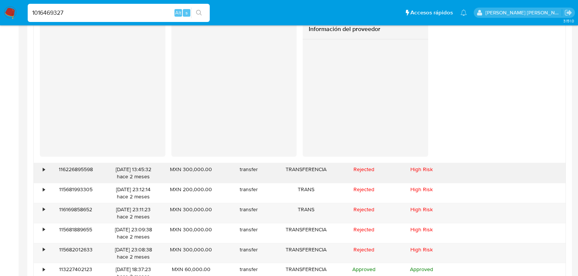
click at [45, 171] on div "•" at bounding box center [40, 173] width 13 height 20
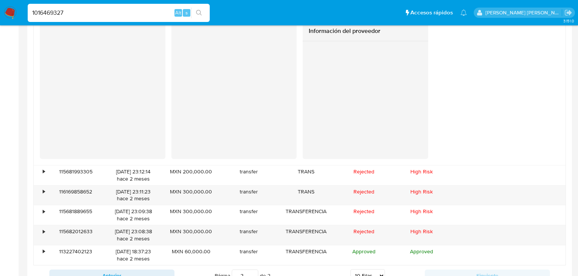
scroll to position [1176, 0]
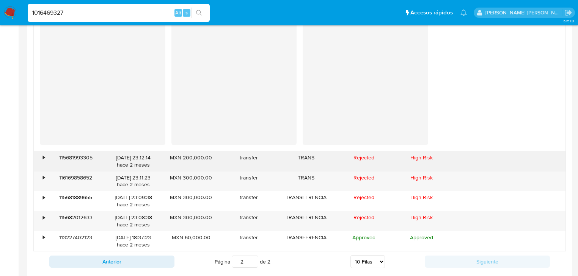
click at [45, 161] on div "•" at bounding box center [40, 162] width 13 height 20
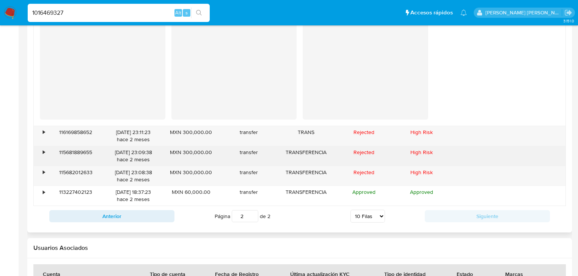
scroll to position [1388, 0]
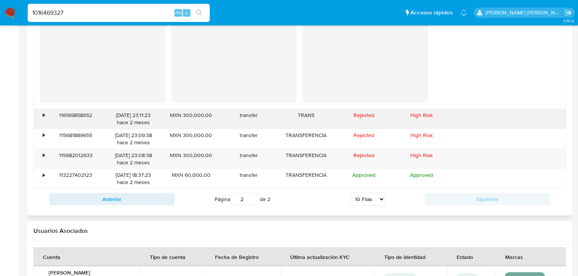
drag, startPoint x: 45, startPoint y: 115, endPoint x: 49, endPoint y: 117, distance: 4.3
click at [49, 116] on div "• 116169858652 23/06/2025 23:11:23 hace 2 meses MXN 300,000.00 transfer TRANS R…" at bounding box center [300, 119] width 532 height 20
click at [43, 113] on div "•" at bounding box center [44, 115] width 2 height 7
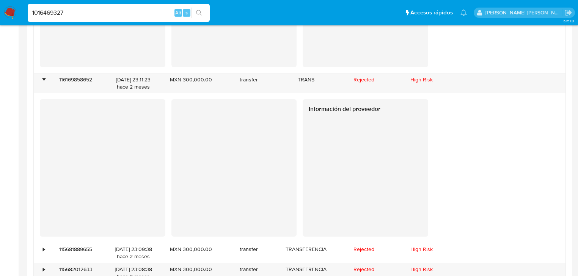
scroll to position [1479, 0]
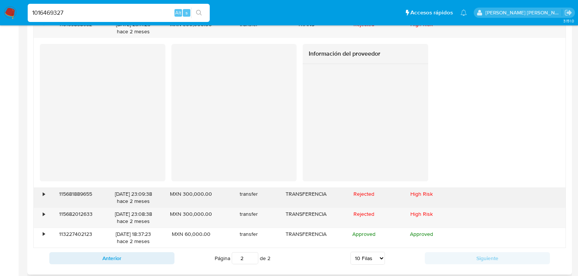
click at [45, 191] on div "•" at bounding box center [40, 198] width 13 height 20
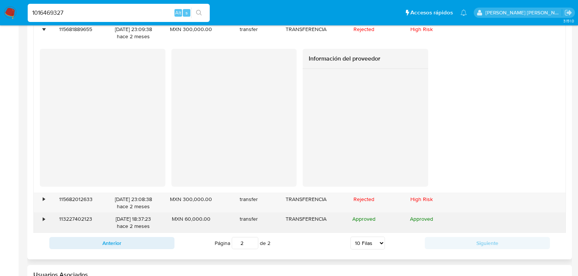
scroll to position [1661, 0]
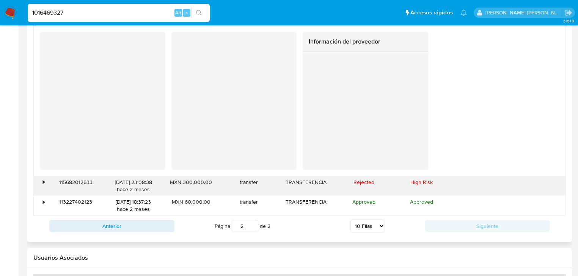
click at [44, 184] on div "•" at bounding box center [44, 182] width 2 height 7
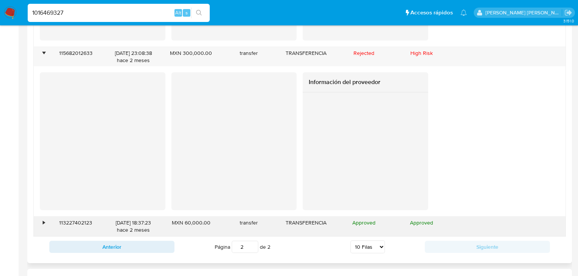
scroll to position [1843, 0]
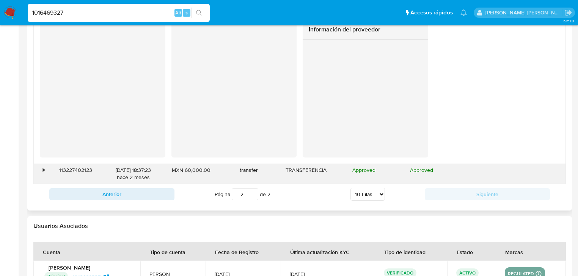
click at [48, 173] on div "113227402123" at bounding box center [76, 174] width 58 height 20
click at [44, 171] on div "•" at bounding box center [44, 170] width 2 height 7
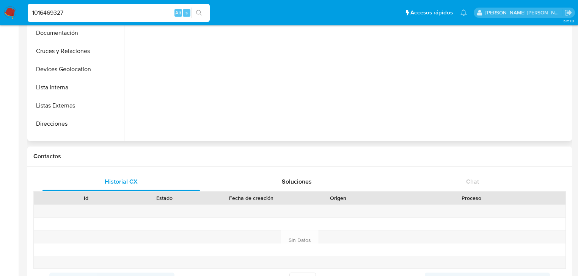
scroll to position [0, 0]
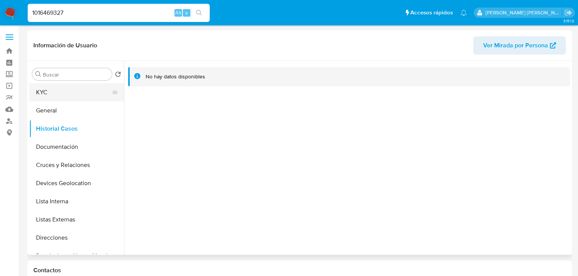
click at [56, 97] on button "KYC" at bounding box center [73, 92] width 89 height 18
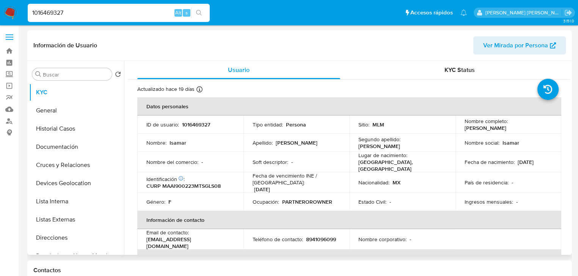
click at [499, 182] on p "País de residencia :" at bounding box center [487, 182] width 44 height 7
click at [210, 180] on div "Identificación CIC: 232784249 : CURP MAAI900223MTSGLS08" at bounding box center [190, 183] width 88 height 14
click at [210, 183] on p "CURP MAAI900223MTSGLS08" at bounding box center [183, 186] width 74 height 7
click at [200, 187] on p "CURP MAAI900223MTSGLS08" at bounding box center [183, 186] width 74 height 7
click at [200, 184] on p "CURP MAAI900223MTSGLS08" at bounding box center [183, 186] width 74 height 7
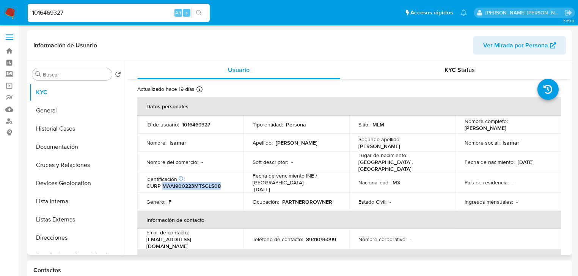
copy p "MAAI900223MTSGLS08"
click at [200, 184] on p "CURP MAAI900223MTSGLS08" at bounding box center [183, 186] width 74 height 7
click at [508, 161] on p "Fecha de nacimiento :" at bounding box center [490, 162] width 50 height 7
click at [508, 154] on td "Fecha de nacimiento : 23/02/1990" at bounding box center [508, 162] width 106 height 20
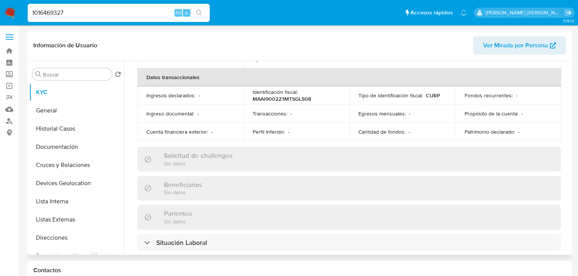
scroll to position [115, 0]
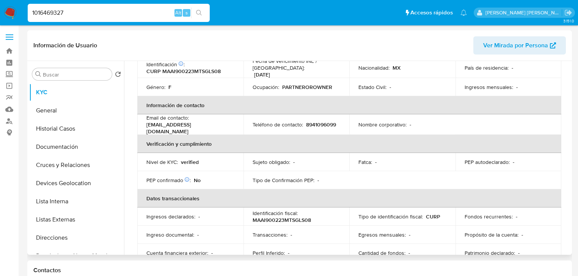
click at [321, 121] on p "8941096099" at bounding box center [321, 124] width 30 height 7
copy p "8941096099"
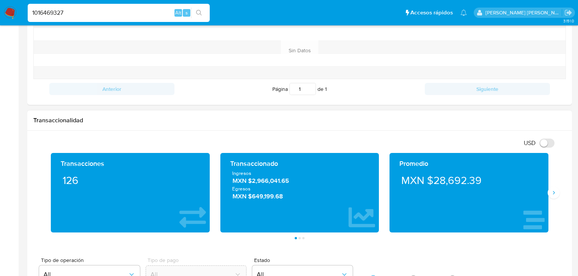
scroll to position [334, 0]
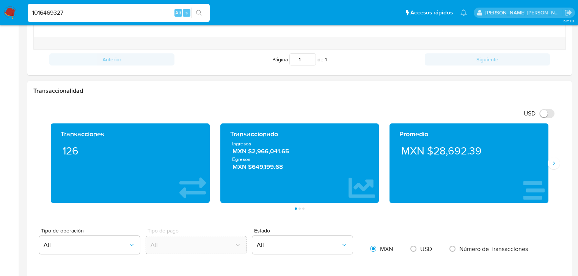
drag, startPoint x: 291, startPoint y: 153, endPoint x: 252, endPoint y: 153, distance: 38.7
click at [252, 153] on span "MXN $2,966,041.65" at bounding box center [299, 151] width 135 height 9
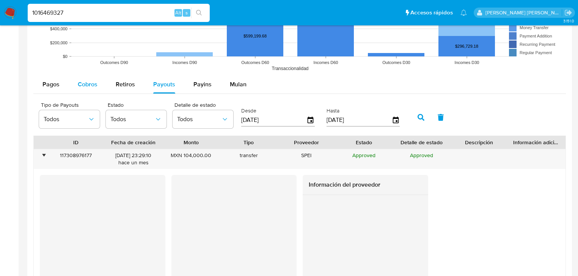
click at [91, 89] on div "Cobros" at bounding box center [88, 84] width 20 height 18
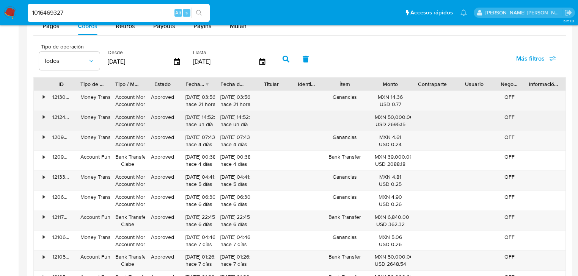
scroll to position [758, 0]
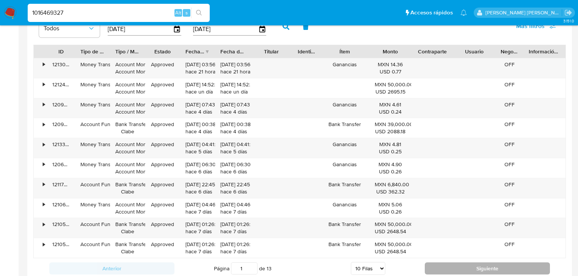
click at [441, 264] on button "Siguiente" at bounding box center [487, 269] width 125 height 12
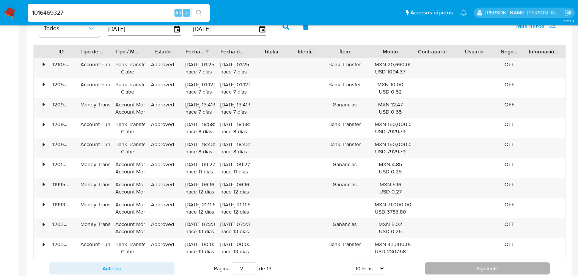
click at [446, 263] on button "Siguiente" at bounding box center [487, 269] width 125 height 12
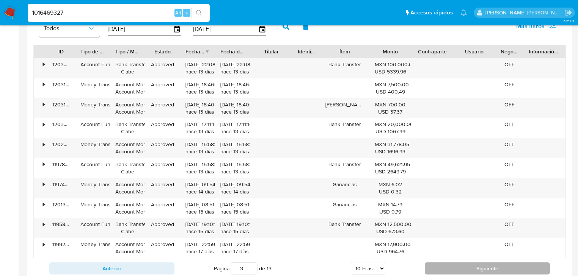
click at [446, 264] on button "Siguiente" at bounding box center [487, 269] width 125 height 12
type input "4"
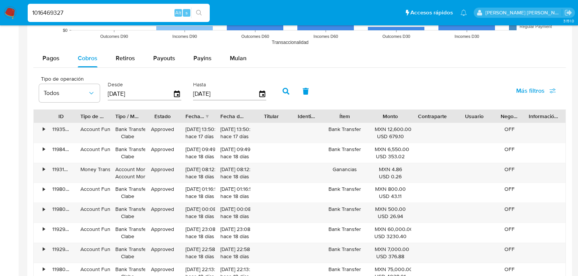
scroll to position [637, 0]
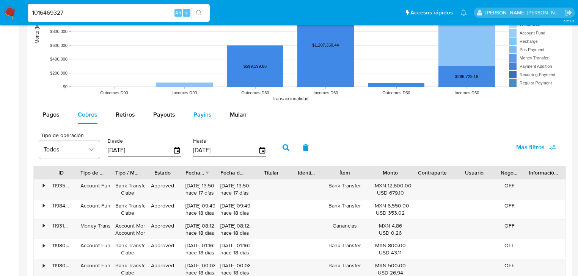
click at [206, 115] on span "Payins" at bounding box center [202, 114] width 18 height 9
select select "10"
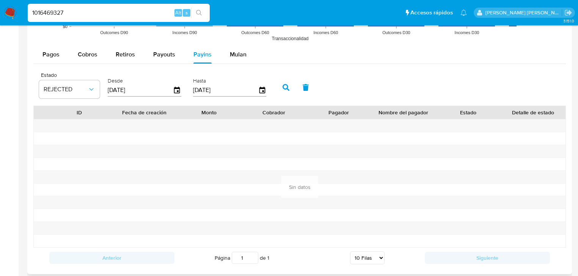
scroll to position [698, 0]
drag, startPoint x: 143, startPoint y: 56, endPoint x: 186, endPoint y: 51, distance: 43.2
click at [158, 55] on button "Payouts" at bounding box center [164, 54] width 40 height 18
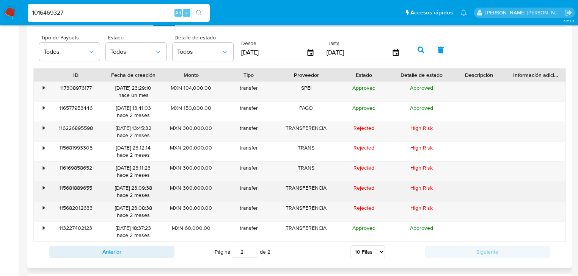
scroll to position [789, 0]
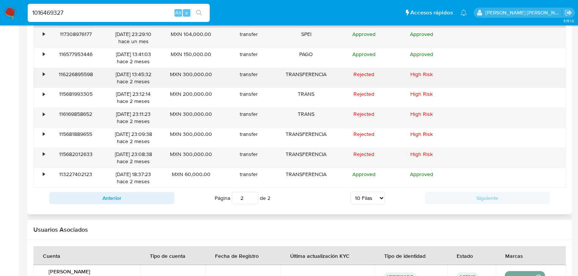
click at [46, 75] on div "•" at bounding box center [40, 78] width 13 height 20
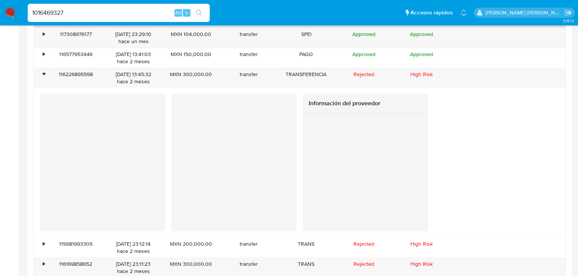
click at [308, 192] on div at bounding box center [366, 168] width 126 height 109
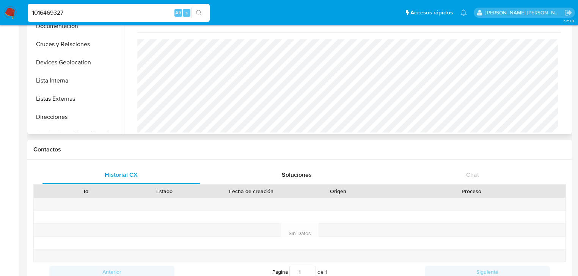
scroll to position [0, 0]
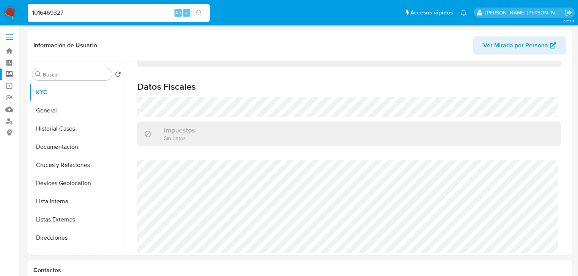
click at [9, 74] on label "Screening" at bounding box center [45, 75] width 90 height 12
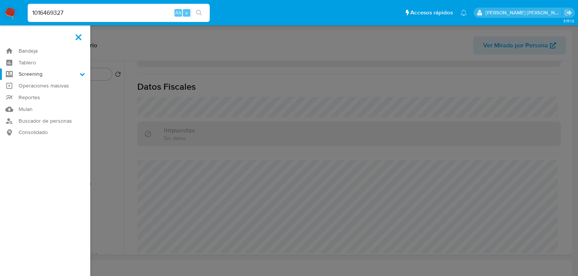
click at [0, 0] on input "Screening" at bounding box center [0, 0] width 0 height 0
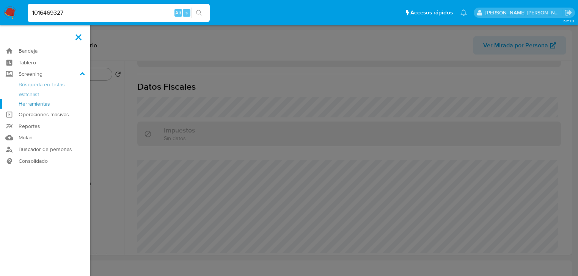
click at [48, 103] on link "Herramientas" at bounding box center [45, 103] width 90 height 9
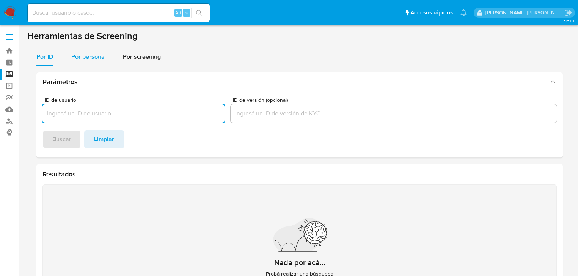
click at [85, 59] on span "Por persona" at bounding box center [87, 56] width 33 height 9
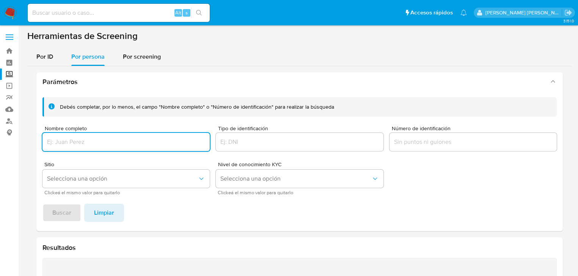
drag, startPoint x: 75, startPoint y: 140, endPoint x: 88, endPoint y: 132, distance: 15.0
click at [75, 140] on input "Nombre completo" at bounding box center [125, 142] width 167 height 10
type input "STARTUP BUILDERS"
click at [56, 215] on span "Buscar" at bounding box center [61, 213] width 19 height 17
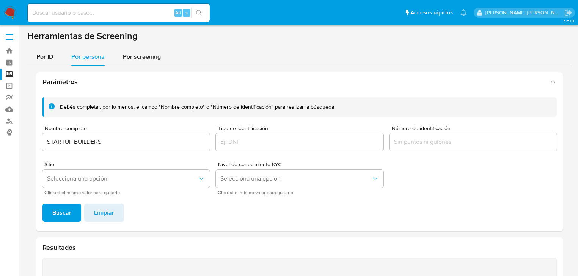
scroll to position [131, 0]
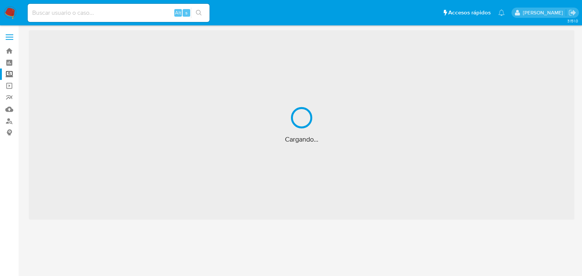
click at [77, 17] on input at bounding box center [119, 13] width 182 height 10
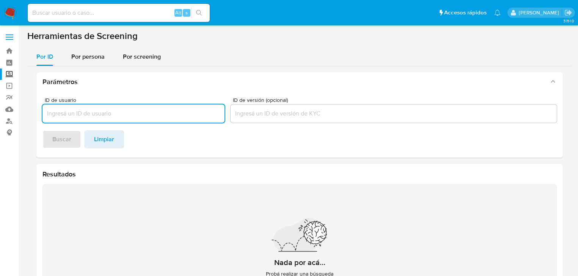
type input "D5SX6a3io2rcZbPS0De2yRtm"
click at [77, 17] on input at bounding box center [119, 13] width 182 height 10
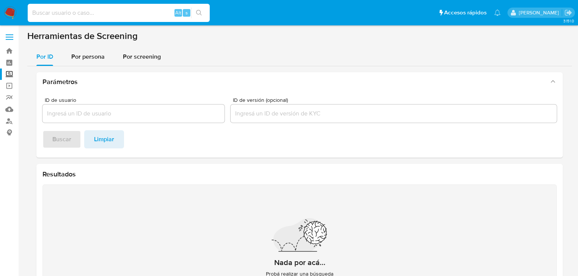
paste input "D5SX6a3io2rcZbPS0De2yRtm"
type input "D5SX6a3io2rcZbPS0De2yRtm"
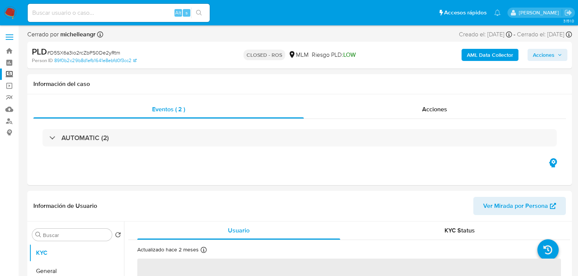
select select "10"
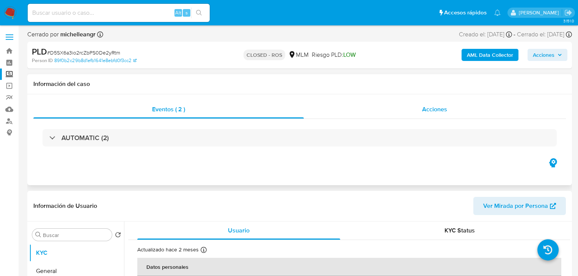
click at [443, 105] on span "Acciones" at bounding box center [434, 109] width 25 height 9
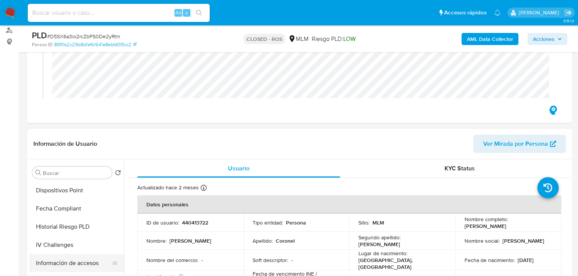
scroll to position [302, 0]
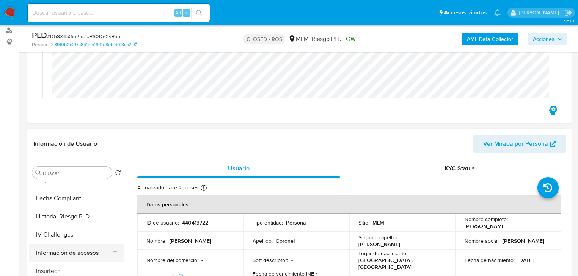
click at [86, 254] on button "Información de accesos" at bounding box center [73, 253] width 89 height 18
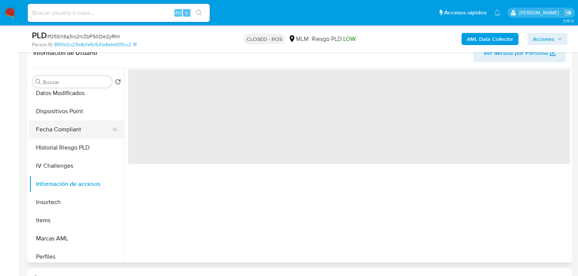
scroll to position [211, 0]
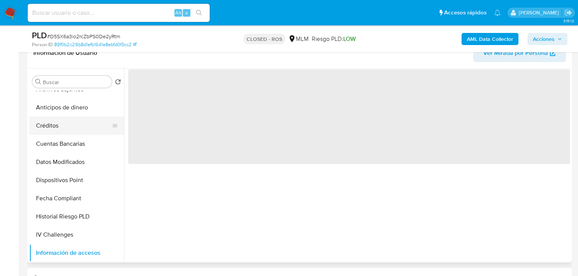
click at [88, 151] on button "Cuentas Bancarias" at bounding box center [76, 144] width 95 height 18
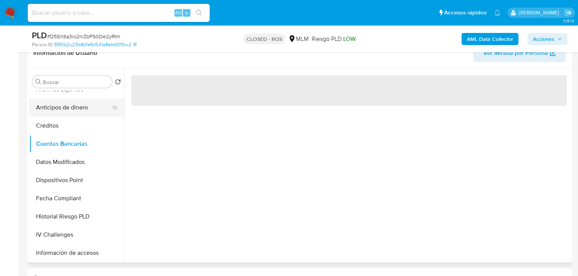
drag, startPoint x: 79, startPoint y: 114, endPoint x: 85, endPoint y: 114, distance: 5.7
click at [79, 114] on button "Anticipos de dinero" at bounding box center [73, 108] width 89 height 18
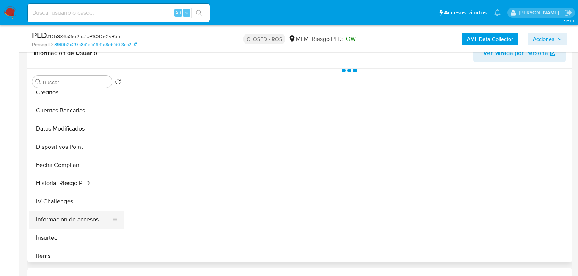
scroll to position [271, 0]
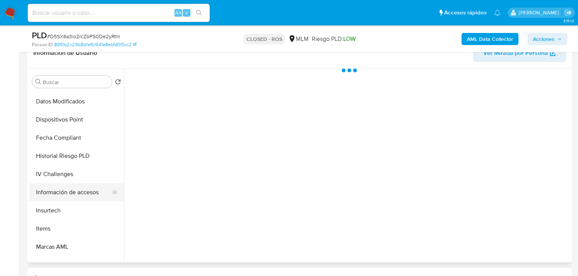
drag, startPoint x: 88, startPoint y: 190, endPoint x: 106, endPoint y: 190, distance: 17.8
click at [89, 190] on button "Información de accesos" at bounding box center [73, 193] width 89 height 18
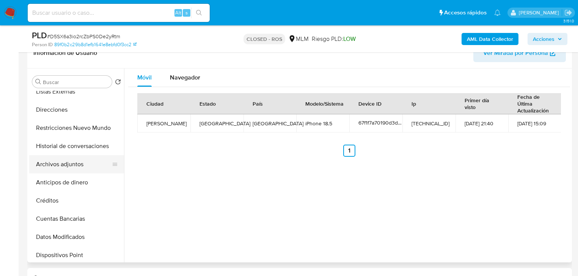
scroll to position [120, 0]
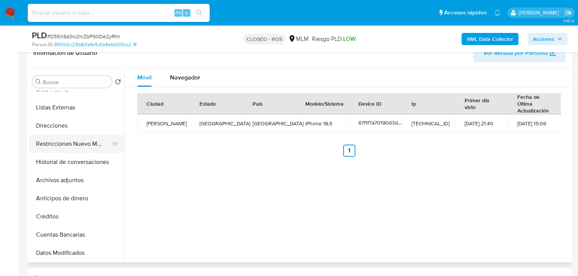
click at [94, 141] on button "Restricciones Nuevo Mundo" at bounding box center [73, 144] width 89 height 18
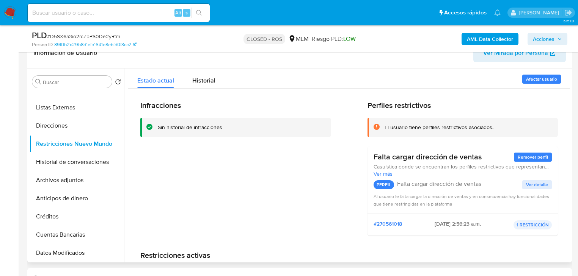
click at [195, 89] on div "Infracciones Sin historial de infracciones Perfiles restrictivos El usuario tie…" at bounding box center [349, 204] width 442 height 230
click at [205, 81] on span "Historial" at bounding box center [203, 80] width 23 height 9
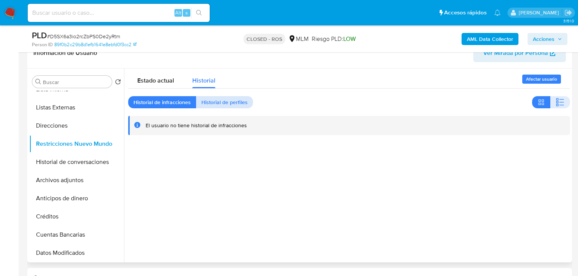
drag, startPoint x: 224, startPoint y: 105, endPoint x: 217, endPoint y: 105, distance: 7.6
click at [224, 105] on span "Historial de perfiles" at bounding box center [224, 102] width 46 height 11
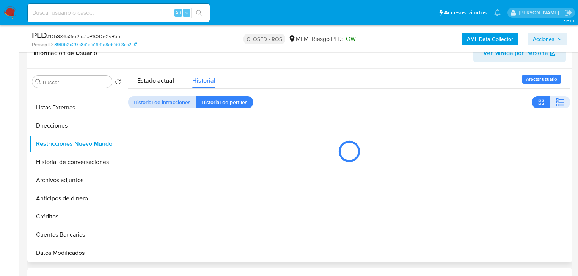
click at [153, 107] on span "Historial de infracciones" at bounding box center [161, 102] width 57 height 11
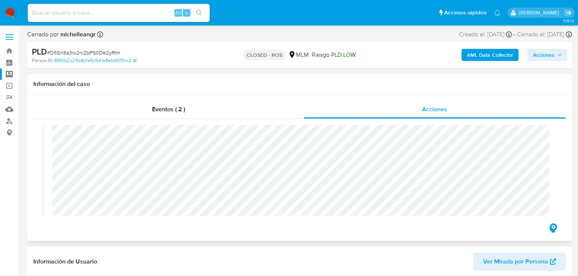
scroll to position [61, 0]
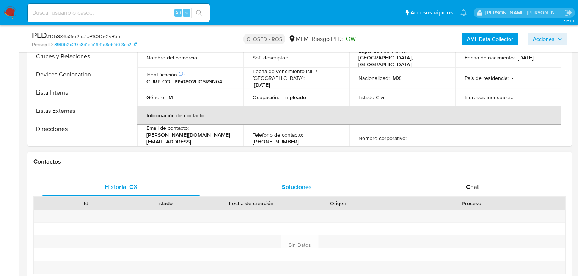
select select "10"
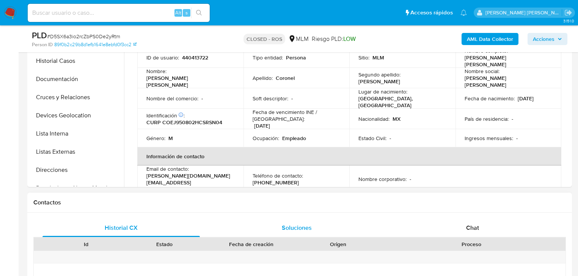
scroll to position [152, 0]
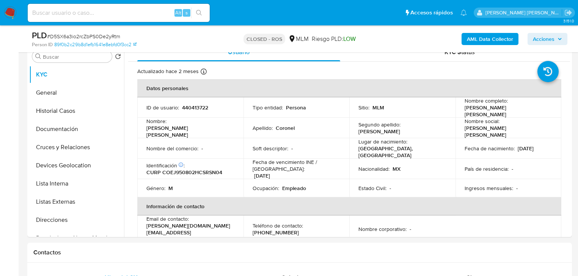
click at [69, 15] on input at bounding box center [119, 13] width 182 height 10
paste input "qwBlmkBShgHBq56HMsqAMCWe"
type input "qwBlmkBShgHBq56HMsqAMCWe"
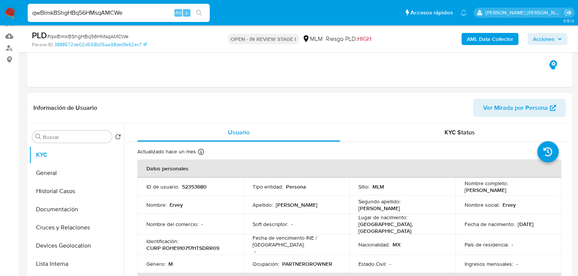
scroll to position [121, 0]
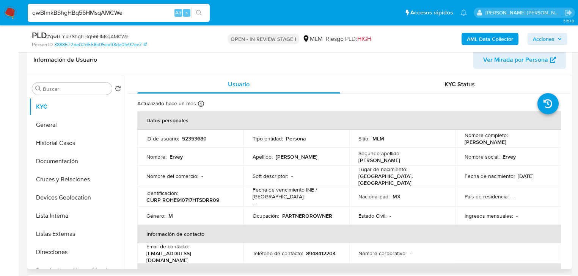
select select "10"
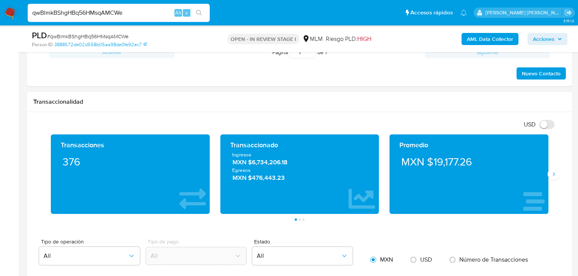
scroll to position [485, 0]
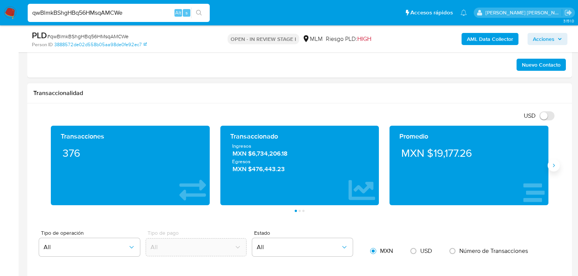
click at [556, 163] on button "Siguiente" at bounding box center [554, 166] width 12 height 12
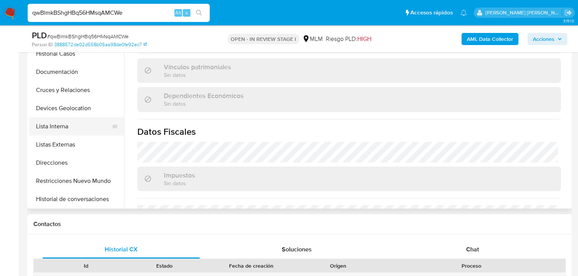
scroll to position [61, 0]
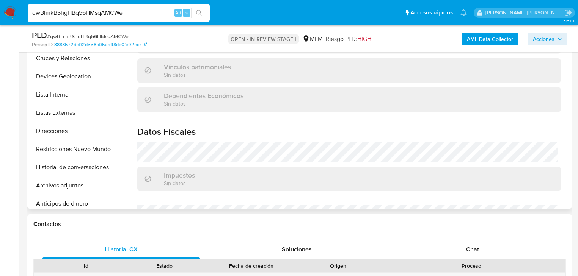
drag, startPoint x: 93, startPoint y: 146, endPoint x: 252, endPoint y: 152, distance: 159.0
click at [93, 147] on button "Restricciones Nuevo Mundo" at bounding box center [76, 149] width 95 height 18
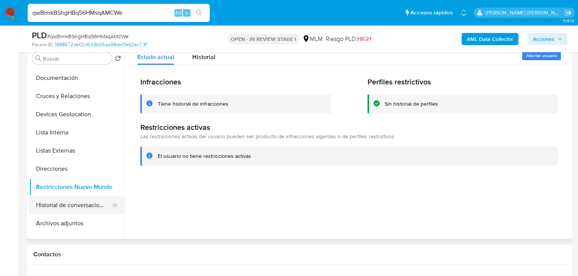
scroll to position [91, 0]
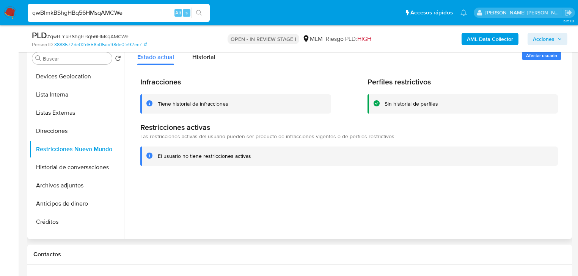
drag, startPoint x: 71, startPoint y: 189, endPoint x: 293, endPoint y: 198, distance: 222.4
click at [70, 189] on button "Archivos adjuntos" at bounding box center [76, 186] width 95 height 18
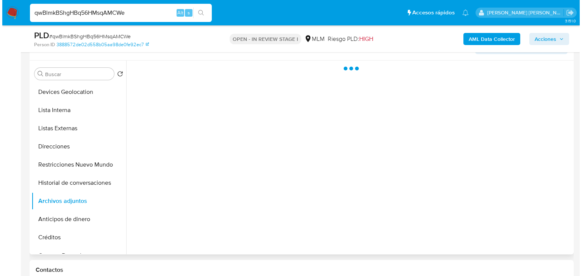
scroll to position [121, 0]
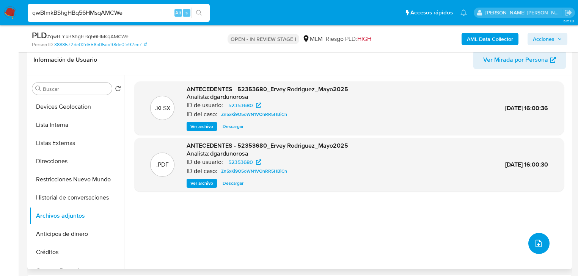
click at [536, 239] on icon "upload-file" at bounding box center [538, 243] width 9 height 9
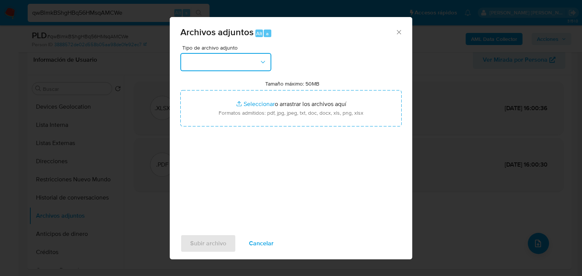
click at [232, 56] on button "button" at bounding box center [225, 62] width 91 height 18
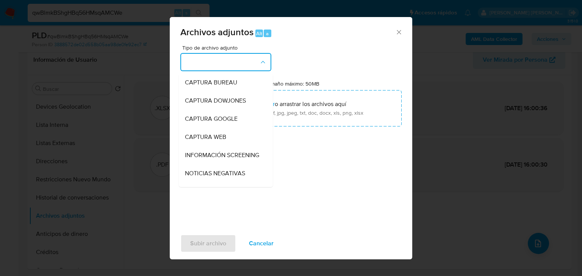
click at [231, 58] on button "button" at bounding box center [225, 62] width 91 height 18
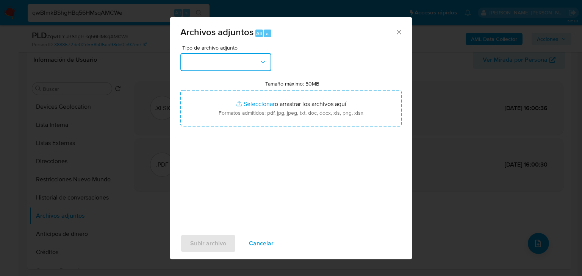
click at [224, 62] on button "button" at bounding box center [225, 62] width 91 height 18
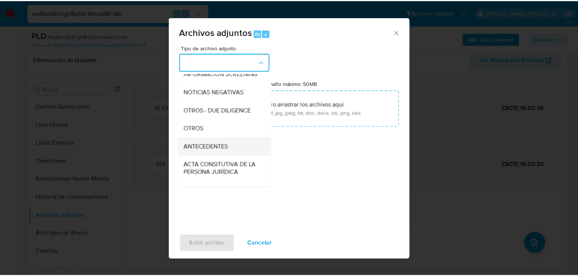
scroll to position [82, 0]
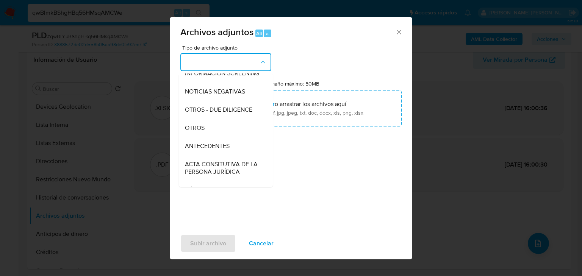
click at [218, 137] on div "OTROS" at bounding box center [223, 128] width 77 height 18
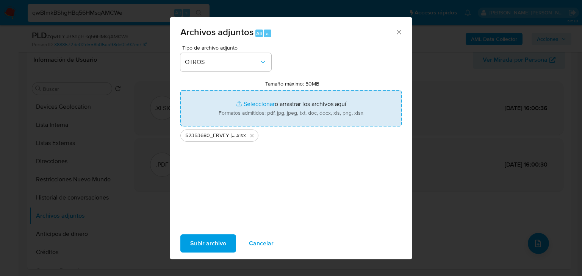
type input "C:\fakepath\52353680_ERVEY [PERSON_NAME] HERNANDEZ_JUL25.pdf"
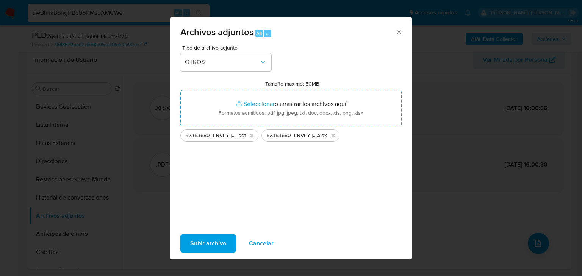
click at [204, 237] on span "Subir archivo" at bounding box center [208, 243] width 36 height 17
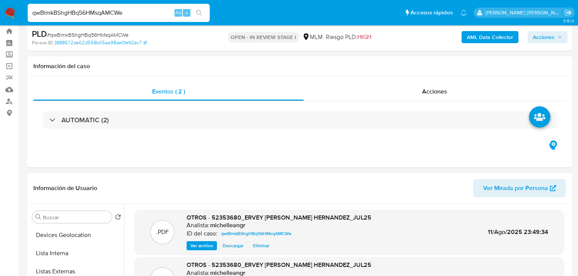
scroll to position [0, 0]
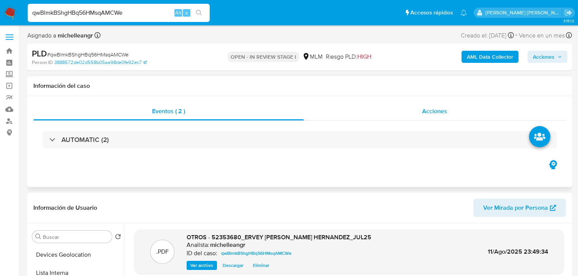
click at [413, 114] on div "Acciones" at bounding box center [435, 111] width 262 height 18
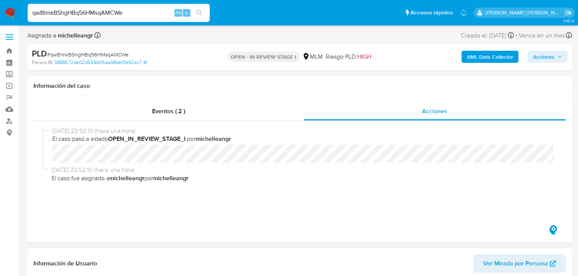
click at [540, 55] on span "Acciones" at bounding box center [544, 57] width 22 height 12
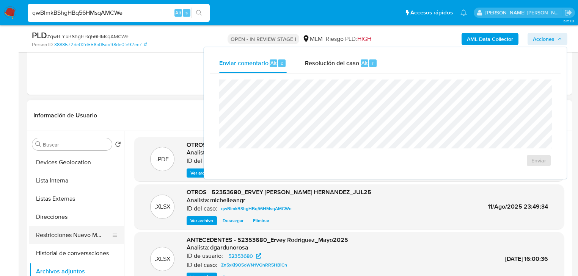
scroll to position [121, 0]
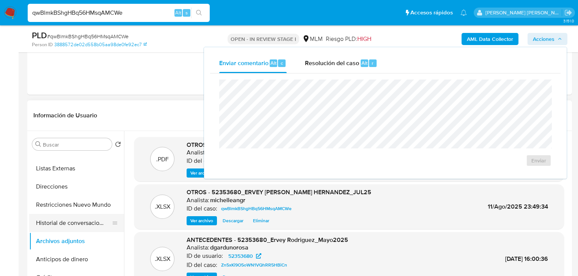
click at [73, 217] on button "Historial de conversaciones" at bounding box center [73, 223] width 89 height 18
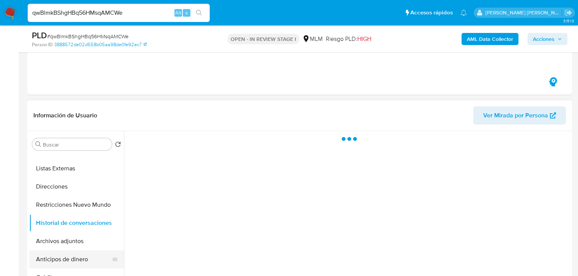
click at [57, 251] on button "Anticipos de dinero" at bounding box center [73, 260] width 89 height 18
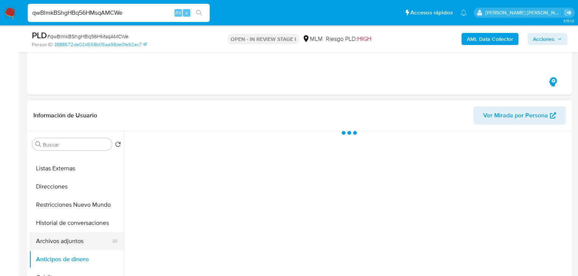
drag, startPoint x: 56, startPoint y: 241, endPoint x: 229, endPoint y: 174, distance: 185.3
click at [56, 241] on button "Archivos adjuntos" at bounding box center [73, 241] width 89 height 18
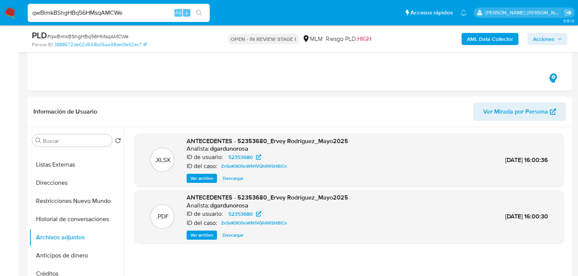
scroll to position [91, 0]
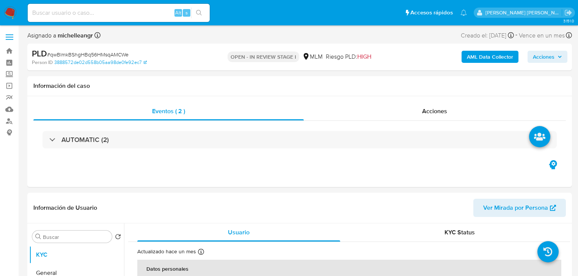
select select "10"
click at [445, 109] on span "Acciones" at bounding box center [434, 111] width 25 height 9
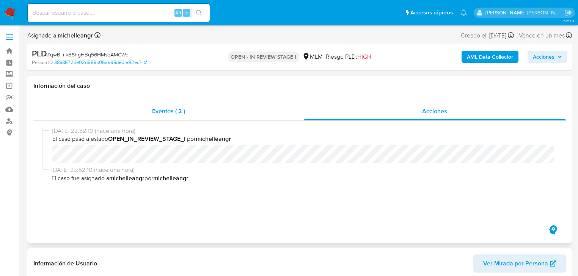
drag, startPoint x: 176, startPoint y: 111, endPoint x: 225, endPoint y: 113, distance: 48.9
click at [176, 111] on span "Eventos ( 2 )" at bounding box center [168, 111] width 33 height 9
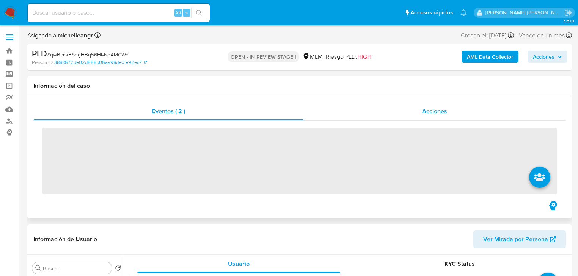
click at [439, 114] on span "Acciones" at bounding box center [434, 111] width 25 height 9
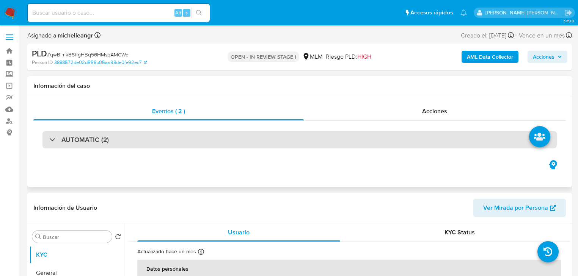
select select "10"
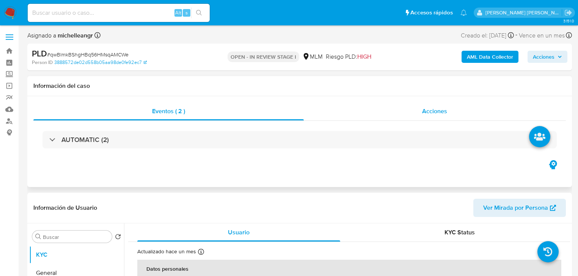
click at [448, 108] on div "Acciones" at bounding box center [435, 111] width 262 height 18
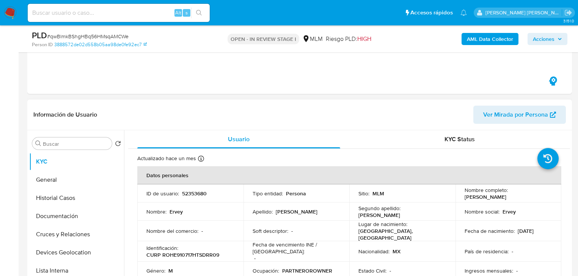
scroll to position [152, 0]
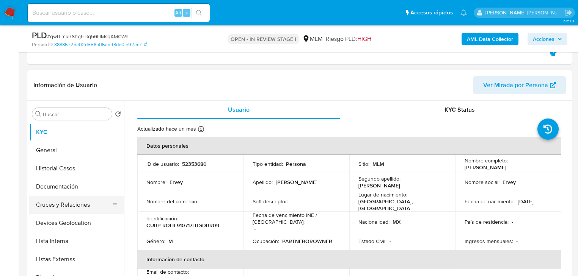
click at [90, 197] on button "Cruces y Relaciones" at bounding box center [73, 205] width 89 height 18
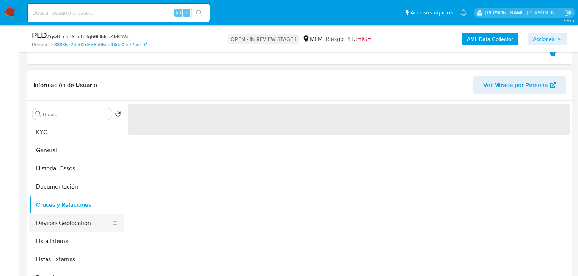
drag, startPoint x: 83, startPoint y: 219, endPoint x: 83, endPoint y: 209, distance: 10.2
click at [83, 219] on button "Devices Geolocation" at bounding box center [76, 223] width 95 height 18
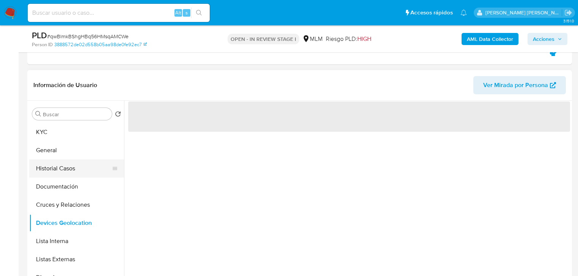
drag, startPoint x: 70, startPoint y: 167, endPoint x: 70, endPoint y: 162, distance: 4.9
click at [70, 164] on button "Historial Casos" at bounding box center [73, 169] width 89 height 18
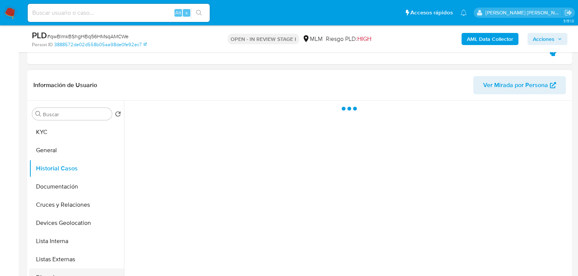
scroll to position [91, 0]
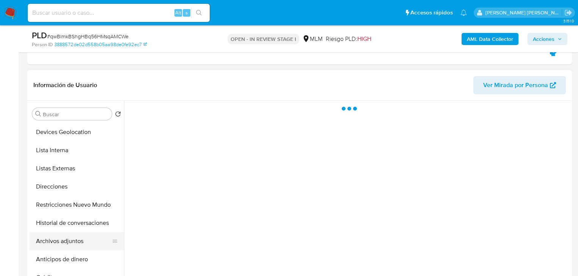
click at [69, 232] on ul "KYC General Historial Casos Documentación Cruces y Relaciones Devices Geolocati…" at bounding box center [76, 208] width 95 height 171
click at [71, 244] on button "Archivos adjuntos" at bounding box center [73, 241] width 89 height 18
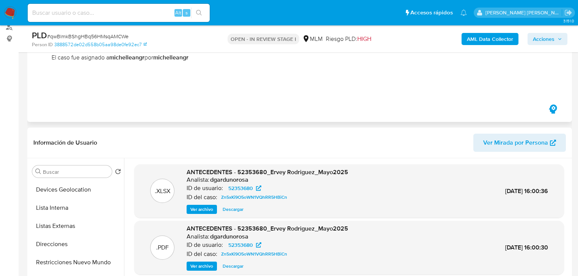
scroll to position [0, 0]
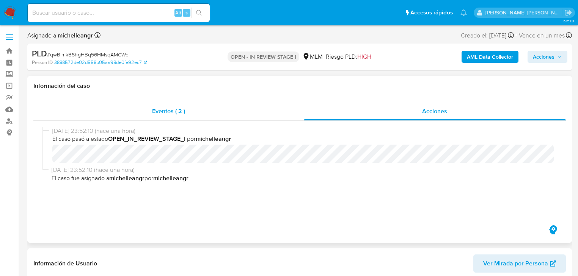
click at [169, 112] on span "Eventos ( 2 )" at bounding box center [168, 111] width 33 height 9
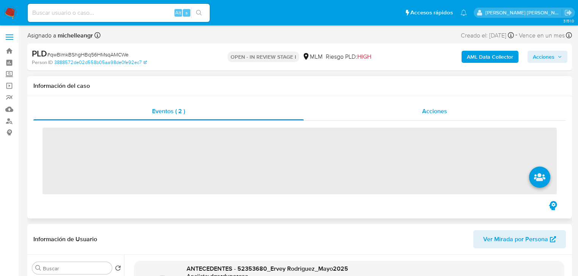
click at [450, 113] on div "Acciones" at bounding box center [435, 111] width 262 height 18
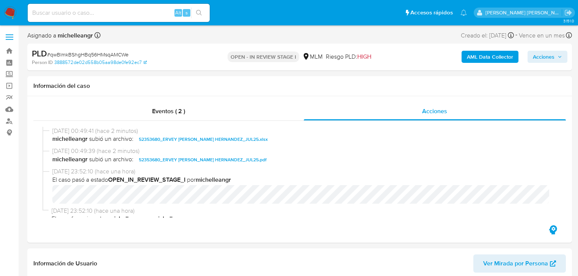
click at [549, 56] on span "Acciones" at bounding box center [544, 57] width 22 height 12
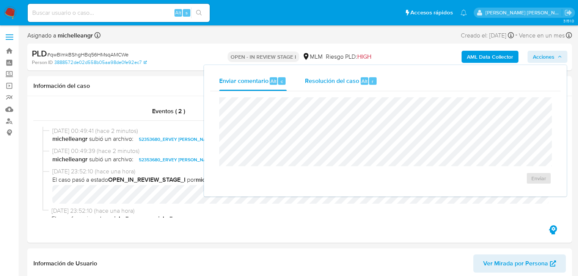
click at [342, 80] on span "Resolución del caso" at bounding box center [332, 81] width 54 height 9
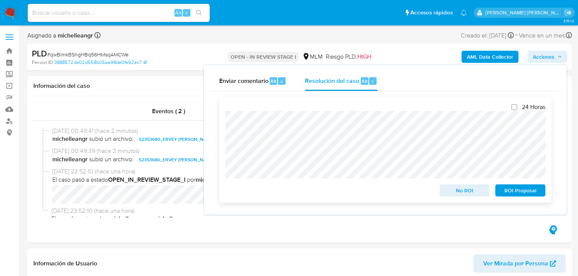
click at [507, 192] on span "ROI Proposal" at bounding box center [520, 190] width 39 height 11
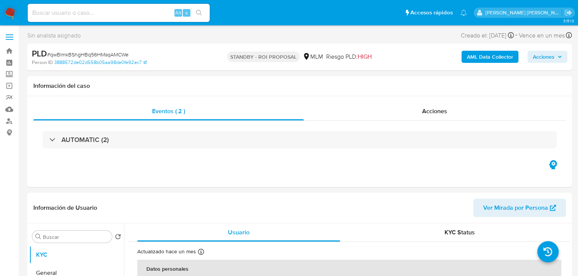
select select "10"
click at [93, 14] on input at bounding box center [119, 13] width 182 height 10
paste input "294571874"
type input "294571874"
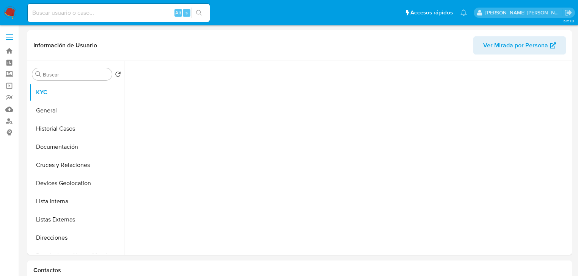
scroll to position [30, 0]
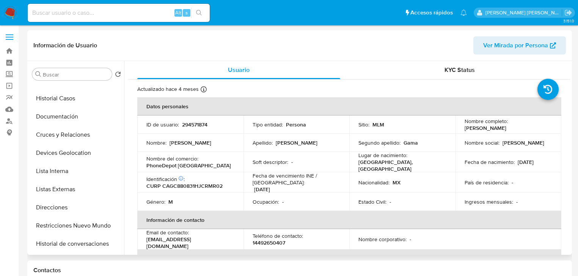
select select "10"
click at [65, 192] on button "Listas Externas" at bounding box center [73, 189] width 89 height 18
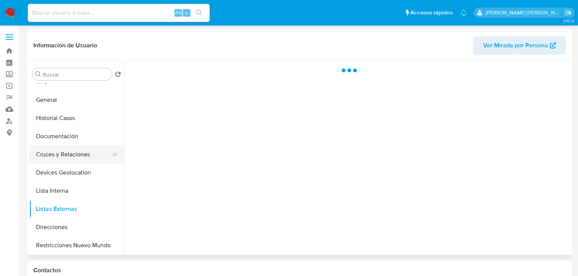
scroll to position [0, 0]
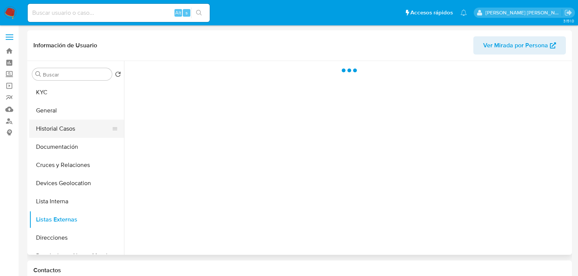
click at [67, 133] on button "Historial Casos" at bounding box center [73, 129] width 89 height 18
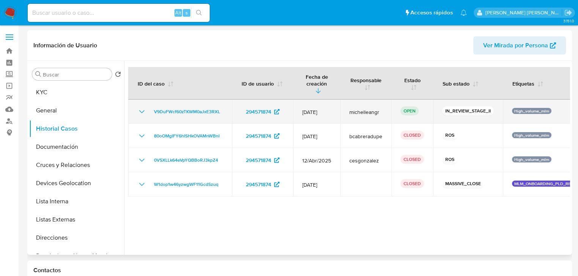
click at [138, 107] on icon "Mostrar/Ocultar" at bounding box center [141, 111] width 9 height 9
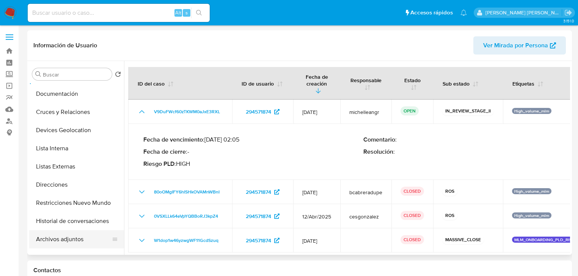
scroll to position [121, 0]
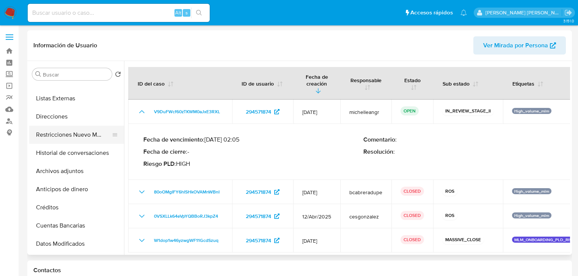
click at [95, 138] on button "Restricciones Nuevo Mundo" at bounding box center [73, 135] width 89 height 18
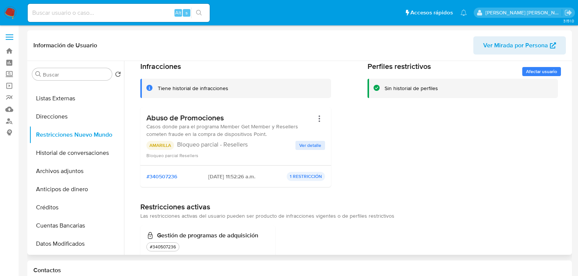
scroll to position [0, 0]
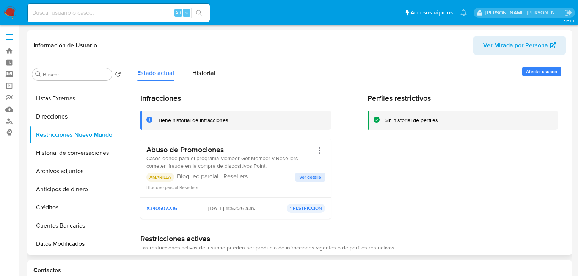
click at [197, 56] on div "Información de Usuario Ver Mirada por Persona" at bounding box center [299, 45] width 545 height 31
click at [200, 68] on div "Historial" at bounding box center [203, 71] width 23 height 20
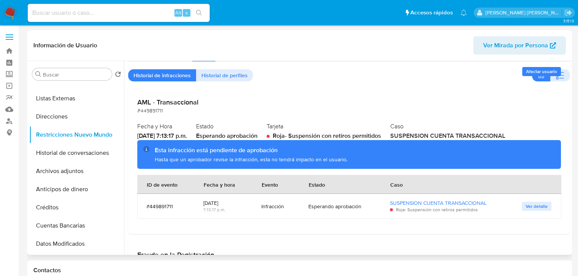
scroll to position [30, 0]
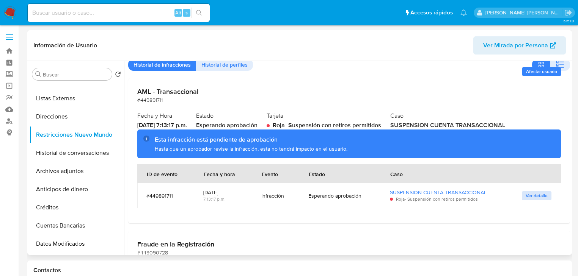
click at [526, 198] on span "Ver detalle" at bounding box center [537, 196] width 22 height 8
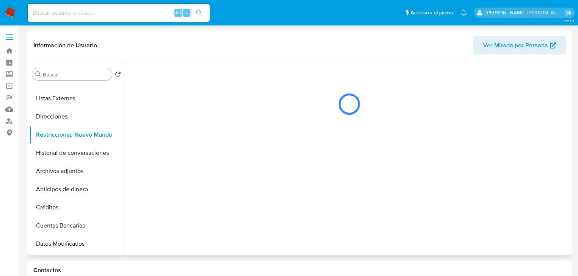
scroll to position [0, 0]
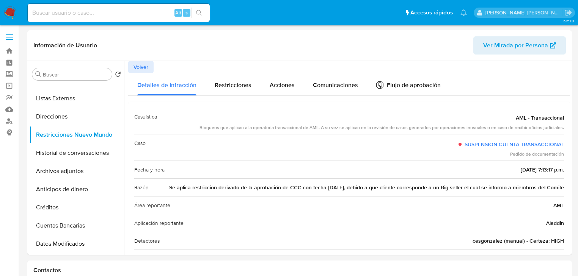
drag, startPoint x: 79, startPoint y: 12, endPoint x: 76, endPoint y: 8, distance: 5.2
click at [79, 11] on input at bounding box center [119, 13] width 182 height 10
paste input "561127720"
type input "561127720"
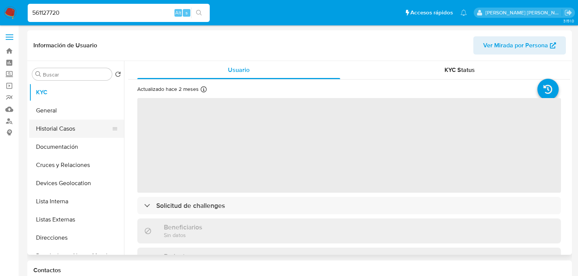
click at [78, 130] on button "Historial Casos" at bounding box center [73, 129] width 89 height 18
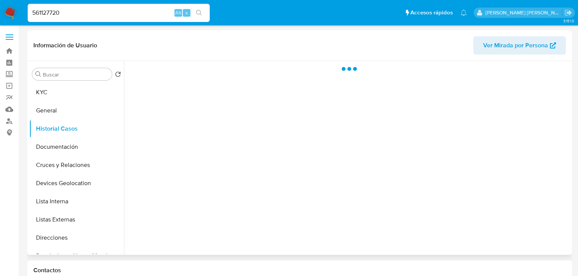
select select "10"
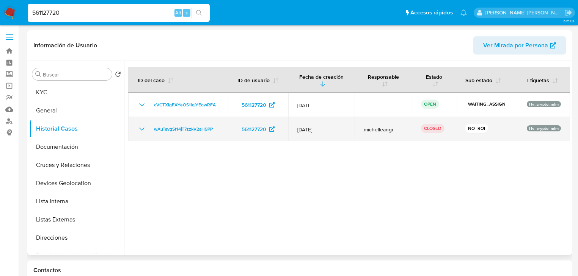
drag, startPoint x: 143, startPoint y: 126, endPoint x: 231, endPoint y: 135, distance: 88.4
click at [143, 126] on icon "Mostrar/Ocultar" at bounding box center [141, 129] width 9 height 9
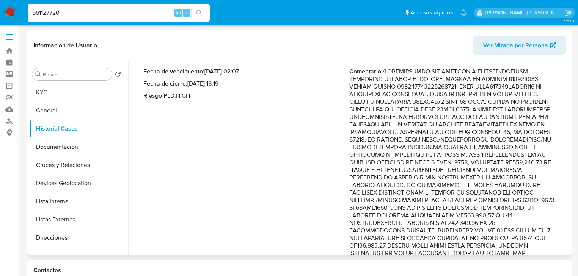
scroll to position [121, 0]
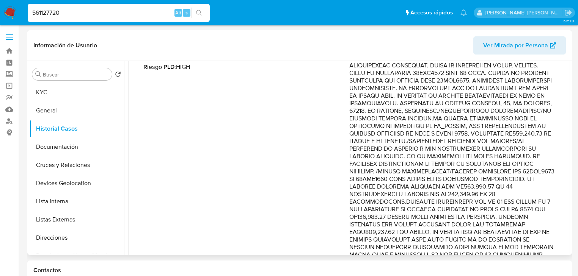
drag, startPoint x: 481, startPoint y: 174, endPoint x: 525, endPoint y: 179, distance: 44.3
click at [525, 179] on p "Comentario :" at bounding box center [452, 244] width 206 height 410
drag, startPoint x: 74, startPoint y: 10, endPoint x: 0, endPoint y: -13, distance: 77.8
paste input "2297051592"
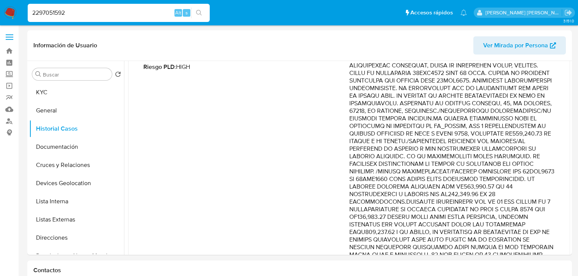
type input "2297051592"
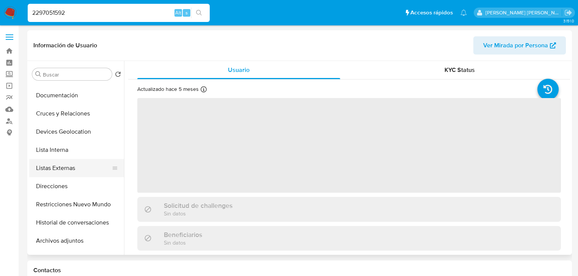
scroll to position [61, 0]
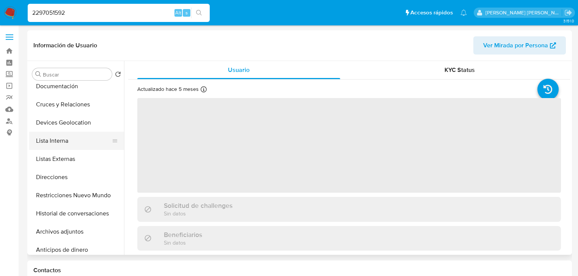
drag, startPoint x: 70, startPoint y: 144, endPoint x: 104, endPoint y: 146, distance: 34.2
click at [70, 144] on button "Lista Interna" at bounding box center [73, 141] width 89 height 18
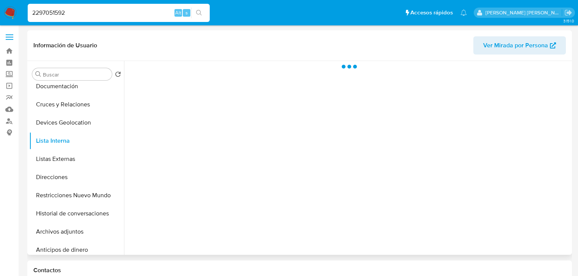
select select "10"
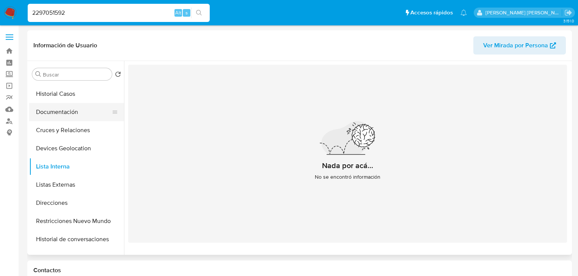
scroll to position [0, 0]
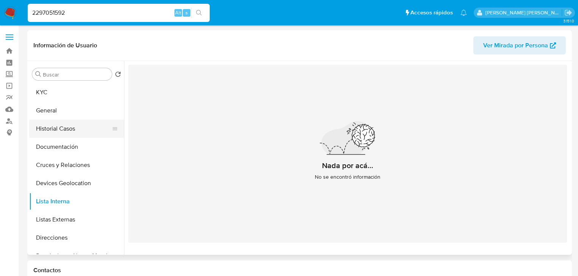
drag, startPoint x: 69, startPoint y: 124, endPoint x: 83, endPoint y: 134, distance: 17.5
click at [69, 124] on button "Historial Casos" at bounding box center [73, 129] width 89 height 18
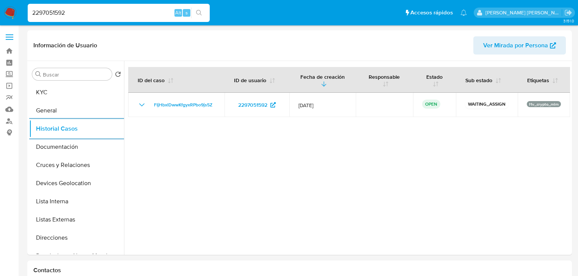
drag, startPoint x: 82, startPoint y: 16, endPoint x: 0, endPoint y: 0, distance: 83.5
click at [0, 0] on nav "Pausado Ver notificaciones 2297051592 Alt s Accesos rápidos Presiona las siguie…" at bounding box center [289, 12] width 578 height 25
paste input "486817867"
type input "486817867"
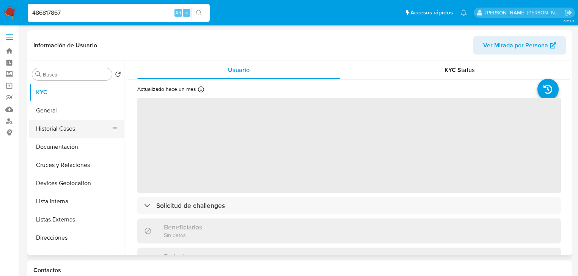
click at [72, 126] on button "Historial Casos" at bounding box center [73, 129] width 89 height 18
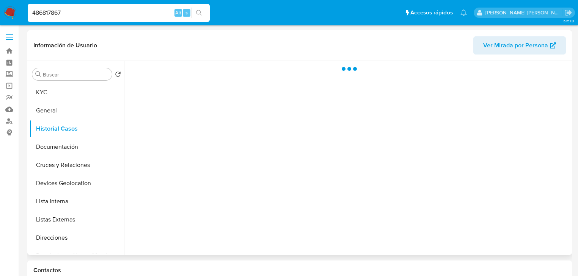
select select "10"
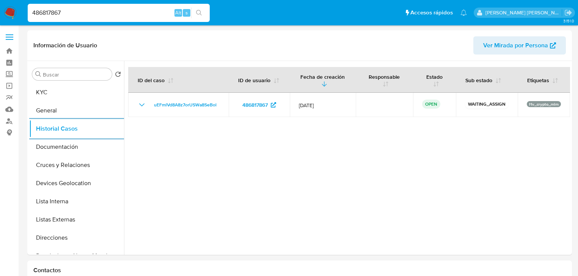
drag, startPoint x: 85, startPoint y: 13, endPoint x: 0, endPoint y: -8, distance: 87.7
paste input "1209713139"
type input "1209713139"
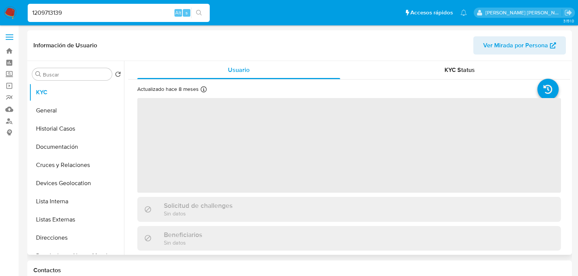
drag, startPoint x: 72, startPoint y: 131, endPoint x: 171, endPoint y: 135, distance: 99.8
click at [73, 131] on button "Historial Casos" at bounding box center [76, 129] width 95 height 18
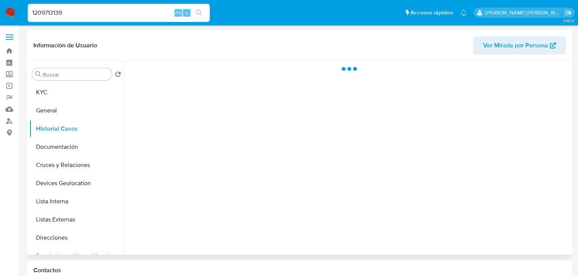
select select "10"
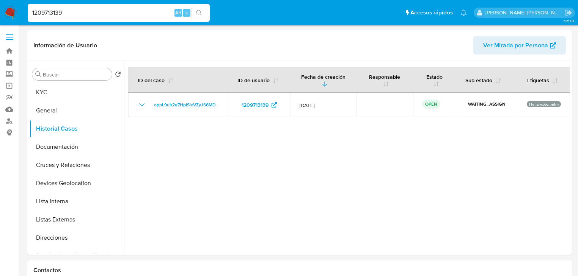
drag, startPoint x: 32, startPoint y: 9, endPoint x: 0, endPoint y: -5, distance: 35.0
paste input "91605292"
type input "91605292"
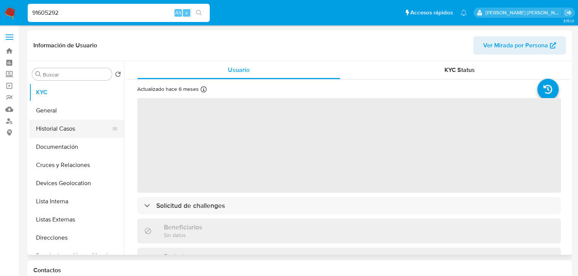
click at [75, 130] on button "Historial Casos" at bounding box center [73, 129] width 89 height 18
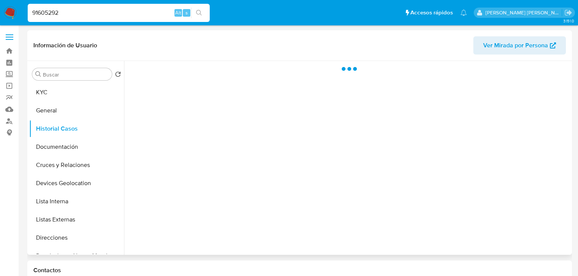
select select "10"
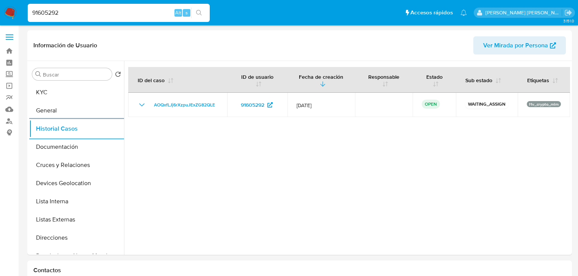
drag, startPoint x: 82, startPoint y: 10, endPoint x: 0, endPoint y: 1, distance: 82.8
paste input "1132875085"
type input "1132875085"
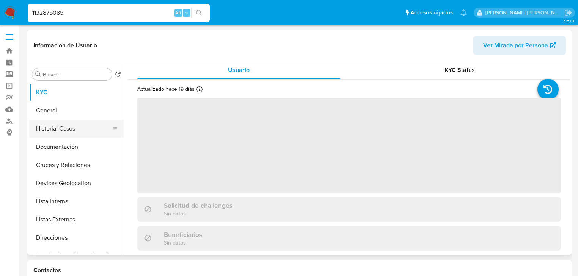
click at [77, 120] on button "Historial Casos" at bounding box center [73, 129] width 89 height 18
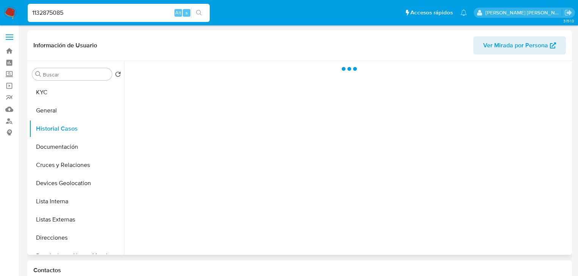
select select "10"
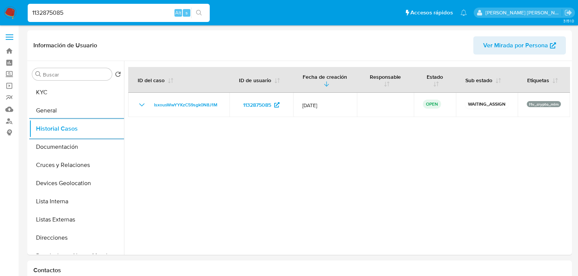
drag, startPoint x: 77, startPoint y: 12, endPoint x: 0, endPoint y: -16, distance: 81.9
paste input "390654088"
type input "390654088"
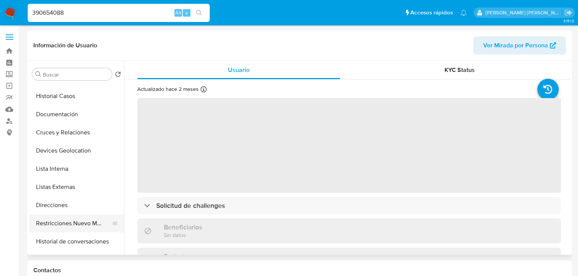
scroll to position [91, 0]
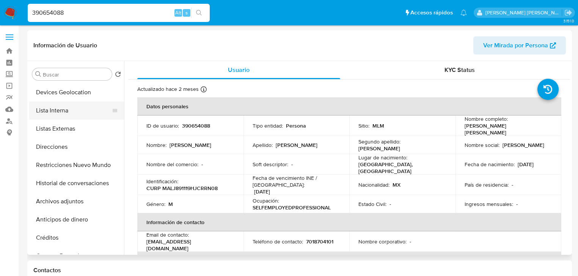
select select "10"
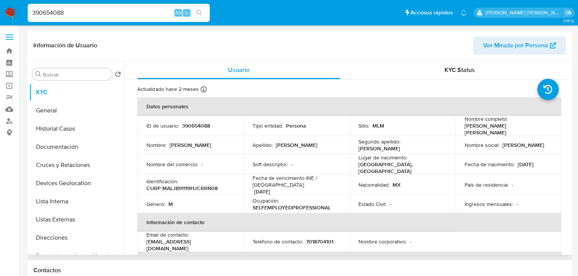
drag, startPoint x: 69, startPoint y: 125, endPoint x: 122, endPoint y: 128, distance: 53.2
click at [70, 125] on button "Historial Casos" at bounding box center [76, 129] width 95 height 18
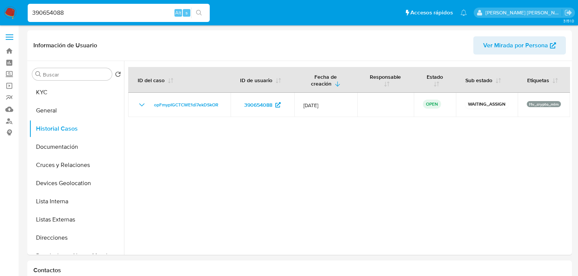
drag, startPoint x: 79, startPoint y: 13, endPoint x: 0, endPoint y: -8, distance: 82.0
paste input "18859747"
type input "18859747"
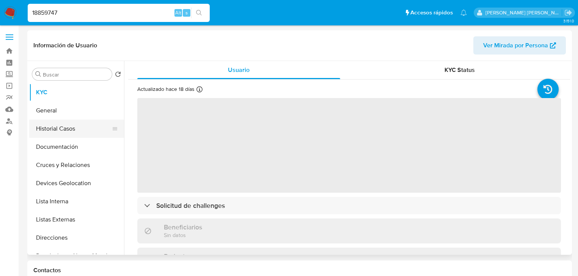
click at [52, 129] on button "Historial Casos" at bounding box center [73, 129] width 89 height 18
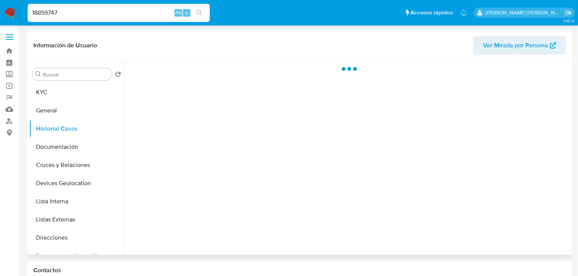
select select "10"
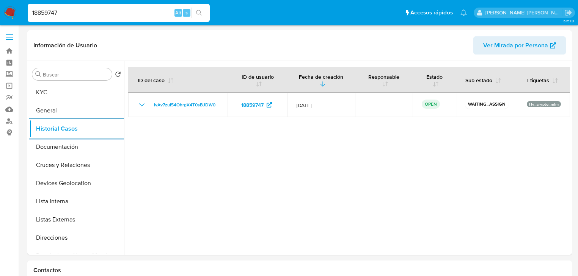
click at [0, 0] on nav "Pausado Ver notificaciones 18859747 Alt s Accesos rápidos Presiona las siguient…" at bounding box center [289, 12] width 578 height 25
paste input "20622710"
type input "1820622710"
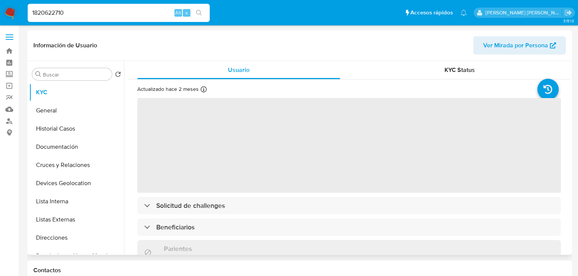
drag, startPoint x: 82, startPoint y: 129, endPoint x: 121, endPoint y: 143, distance: 41.1
click at [82, 130] on button "Historial Casos" at bounding box center [76, 129] width 95 height 18
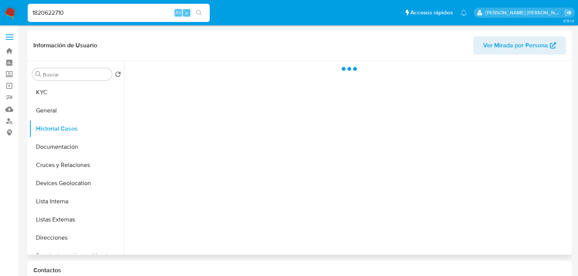
select select "10"
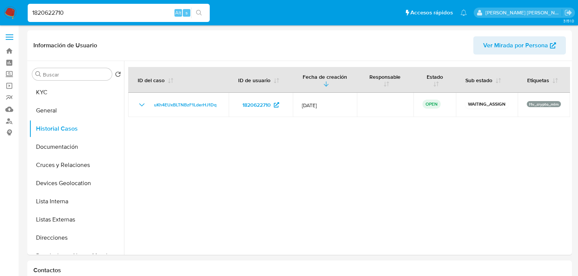
select select "10"
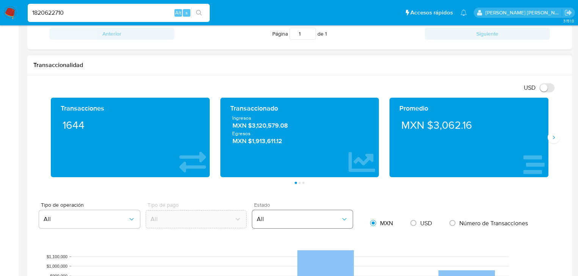
scroll to position [394, 0]
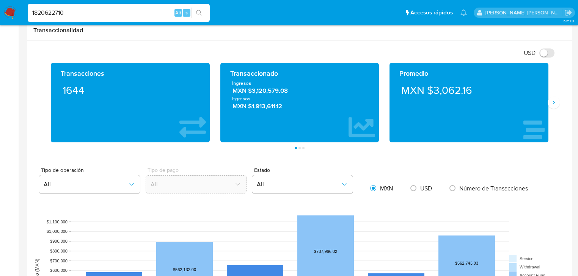
drag, startPoint x: 76, startPoint y: 14, endPoint x: 0, endPoint y: -2, distance: 77.6
click at [0, 0] on html "Pausado Ver notificaciones 1820622710 Alt s Accesos rápidos Presiona las siguie…" at bounding box center [289, 213] width 578 height 1215
paste input "859747"
type input "18859747"
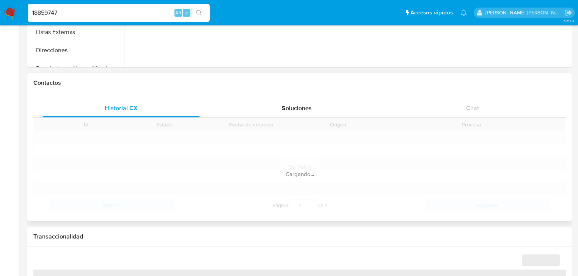
scroll to position [334, 0]
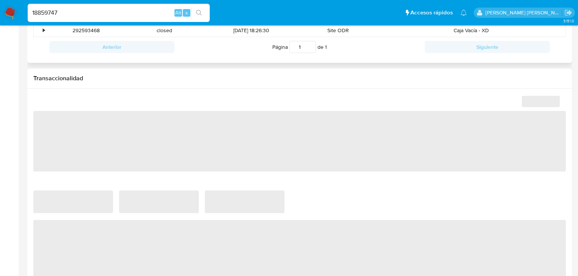
select select "10"
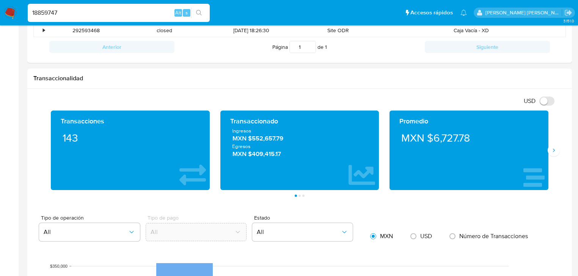
drag, startPoint x: 119, startPoint y: 13, endPoint x: 0, endPoint y: -11, distance: 121.1
click at [0, 0] on html "Pausado Ver notificaciones 18859747 Alt s Accesos rápidos Presiona las siguient…" at bounding box center [289, 261] width 578 height 1190
paste input "390654088"
type input "390654088"
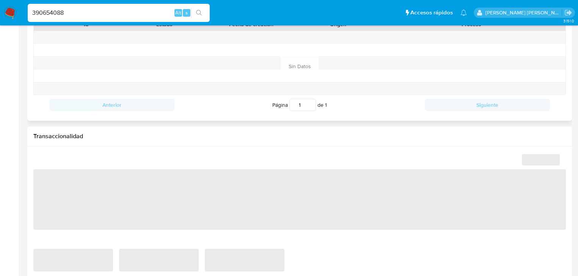
scroll to position [303, 0]
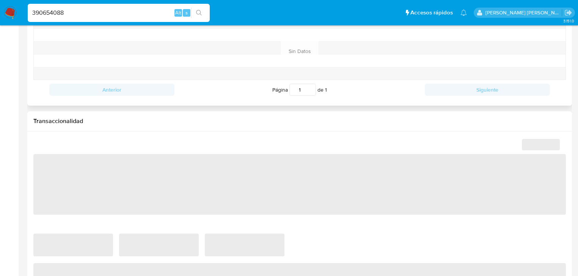
select select "10"
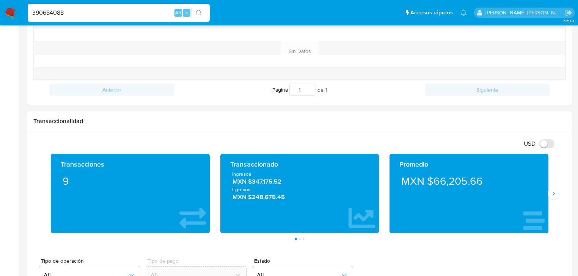
drag, startPoint x: 126, startPoint y: 11, endPoint x: 0, endPoint y: 8, distance: 125.9
click at [0, 11] on nav "Pausado Ver notificaciones 390654088 Alt s Accesos rápidos Presiona las siguien…" at bounding box center [289, 12] width 578 height 25
paste input "1132875085"
type input "1132875085"
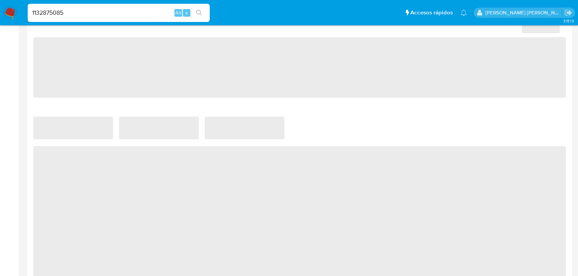
scroll to position [394, 0]
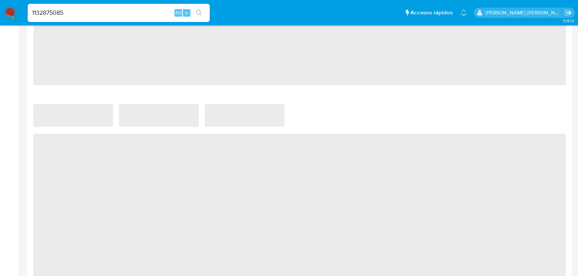
select select "10"
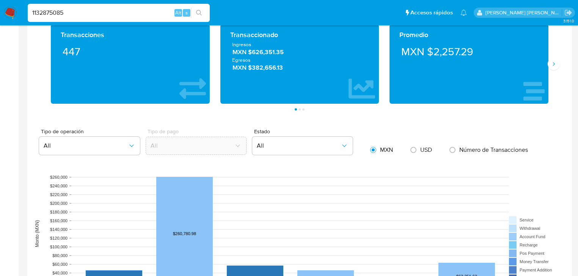
drag, startPoint x: 94, startPoint y: 15, endPoint x: 0, endPoint y: 15, distance: 94.0
click at [0, 15] on nav "Pausado Ver notificaciones 1132875085 Alt s Accesos rápidos Presiona las siguie…" at bounding box center [289, 12] width 578 height 25
paste input "91605292"
type input "91605292"
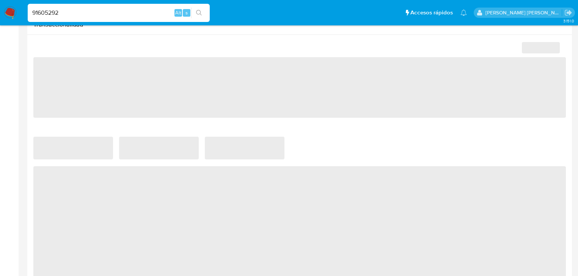
scroll to position [364, 0]
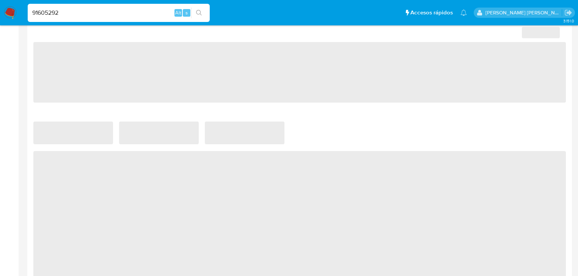
select select "10"
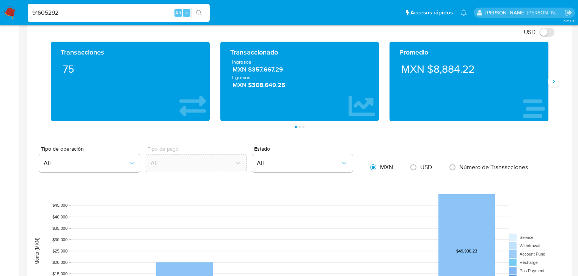
drag, startPoint x: 0, startPoint y: 2, endPoint x: 0, endPoint y: -3, distance: 4.9
click at [0, 0] on html "Pausado Ver notificaciones 91605292 Alt s Accesos rápidos Presiona las siguient…" at bounding box center [289, 215] width 578 height 1159
paste input "1209713139"
type input "1209713139"
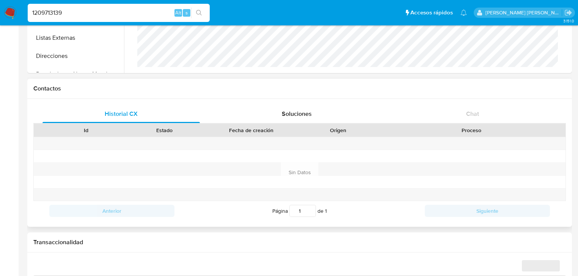
scroll to position [479, 0]
select select "10"
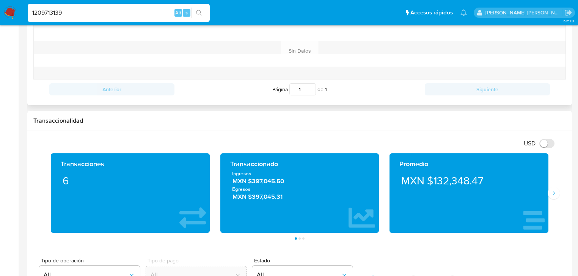
scroll to position [334, 0]
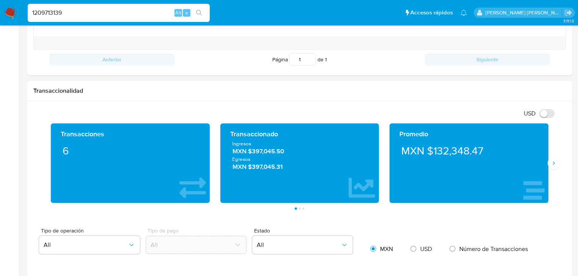
drag, startPoint x: 131, startPoint y: 15, endPoint x: 0, endPoint y: 6, distance: 131.5
click at [0, 0] on nav "Pausado Ver notificaciones 1209713139 Alt s Accesos rápidos Presiona las siguie…" at bounding box center [289, 12] width 578 height 25
paste input "486817867"
type input "486817867"
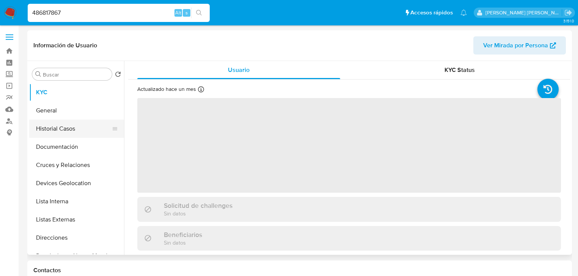
click at [68, 132] on button "Historial Casos" at bounding box center [73, 129] width 89 height 18
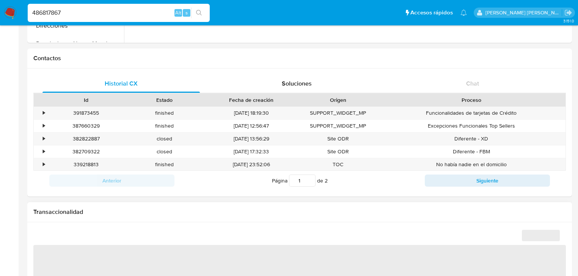
select select "10"
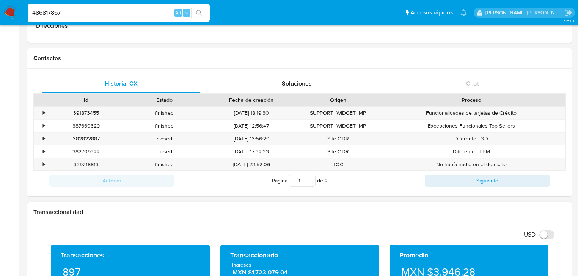
scroll to position [364, 0]
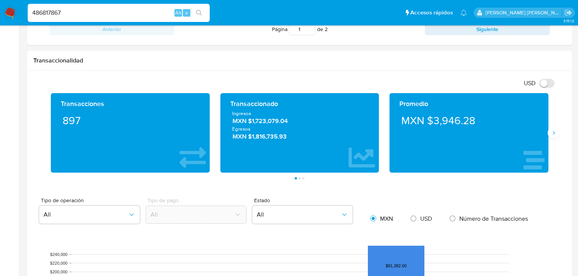
drag, startPoint x: 97, startPoint y: 17, endPoint x: 0, endPoint y: 6, distance: 97.3
click at [0, 9] on nav "Pausado Ver notificaciones 486817867 Alt s Accesos rápidos Presiona las siguien…" at bounding box center [289, 12] width 578 height 25
paste input "2297051592"
type input "2297051592"
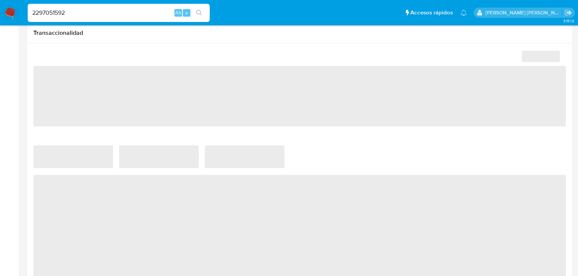
scroll to position [425, 0]
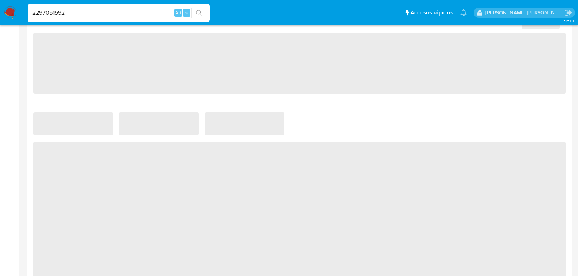
select select "10"
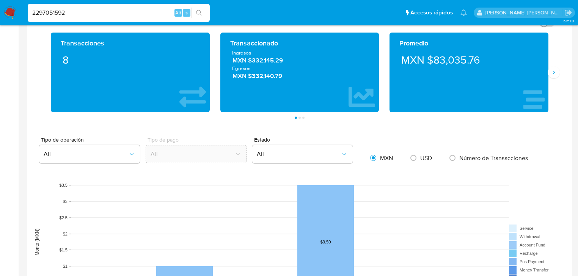
drag, startPoint x: 39, startPoint y: 12, endPoint x: 0, endPoint y: 6, distance: 39.4
click at [0, 6] on nav "Pausado Ver notificaciones 2297051592 Alt s Accesos rápidos Presiona las siguie…" at bounding box center [289, 12] width 578 height 25
paste input "512055777"
type input "512055777"
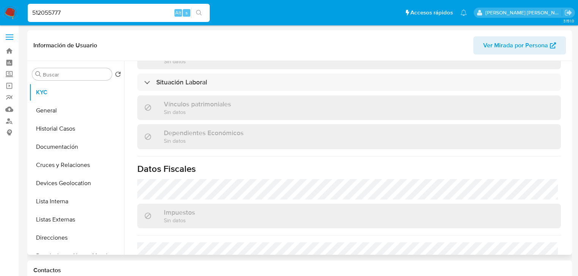
scroll to position [471, 0]
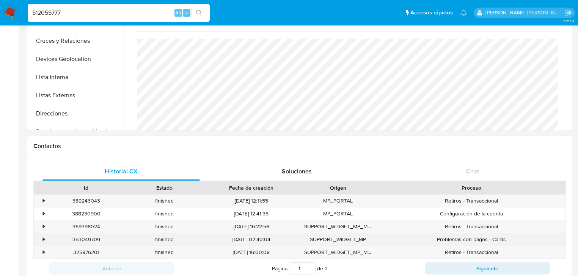
select select "10"
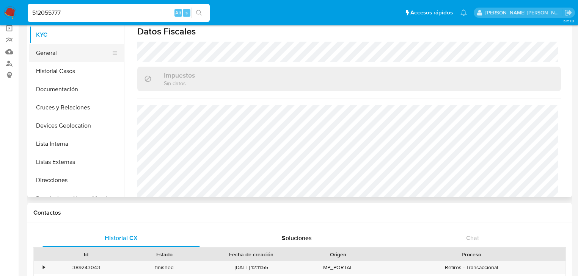
scroll to position [0, 0]
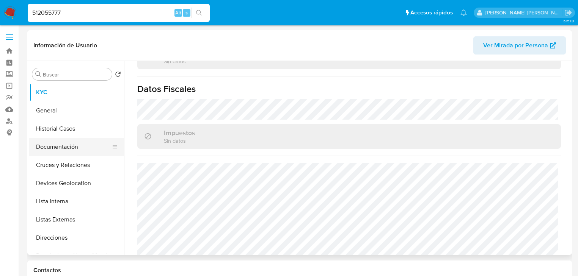
click at [67, 133] on button "Historial Casos" at bounding box center [76, 129] width 95 height 18
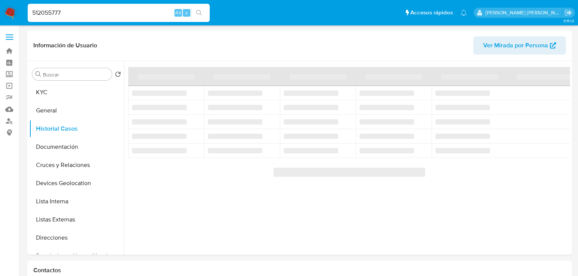
select select "10"
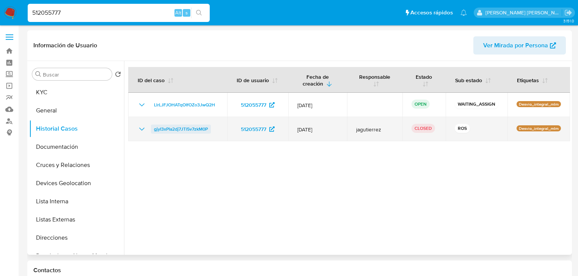
drag, startPoint x: 141, startPoint y: 128, endPoint x: 153, endPoint y: 127, distance: 11.4
click at [147, 127] on div "gjyI3xPIa2dj7JTl5v7zkM0P" at bounding box center [177, 129] width 81 height 9
drag, startPoint x: 137, startPoint y: 129, endPoint x: 141, endPoint y: 129, distance: 3.8
click at [137, 129] on icon "Mostrar/Ocultar" at bounding box center [141, 129] width 9 height 9
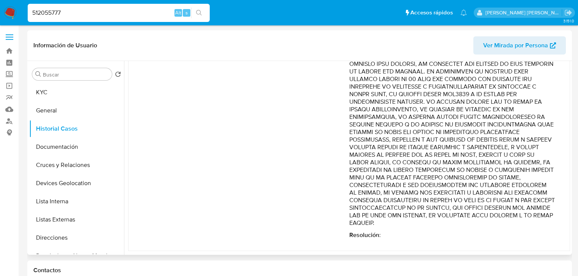
scroll to position [405, 0]
